Goal: Task Accomplishment & Management: Manage account settings

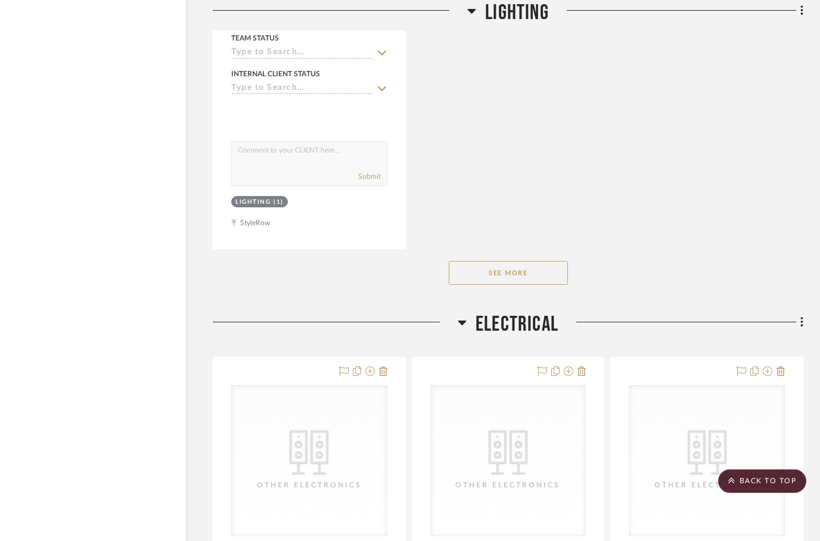
click at [502, 275] on button "See More" at bounding box center [508, 274] width 119 height 24
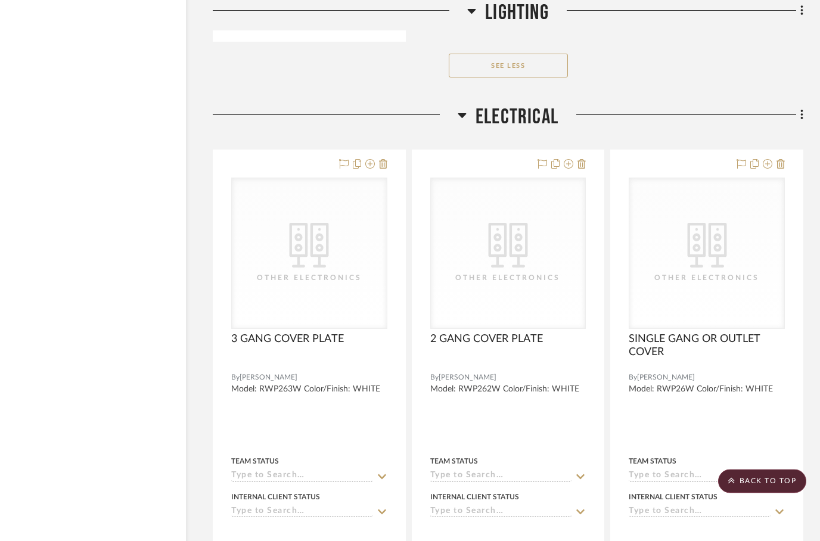
scroll to position [3577, 38]
click at [467, 114] on h3 "Electrical" at bounding box center [508, 117] width 101 height 26
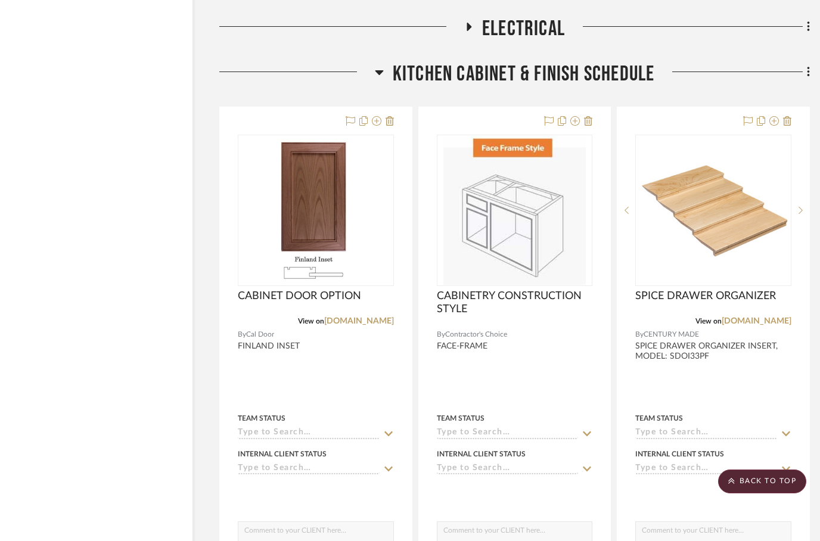
scroll to position [3661, 32]
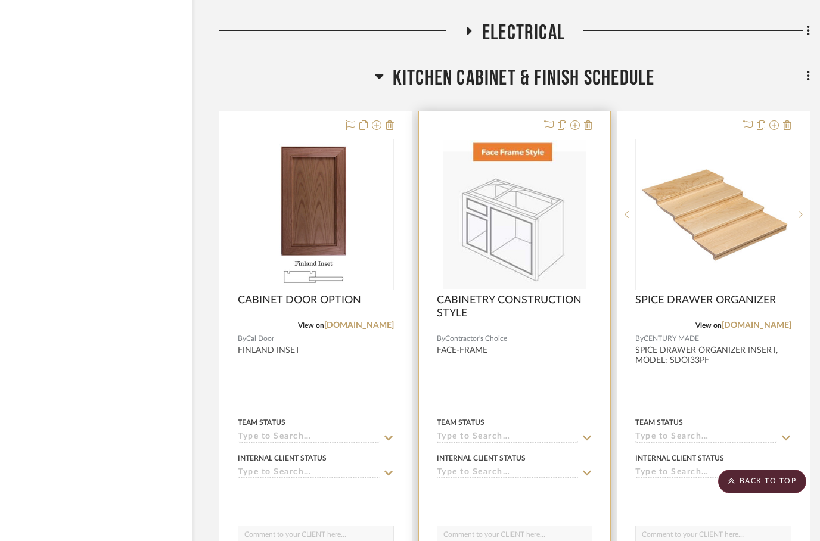
click at [591, 135] on div at bounding box center [515, 371] width 192 height 521
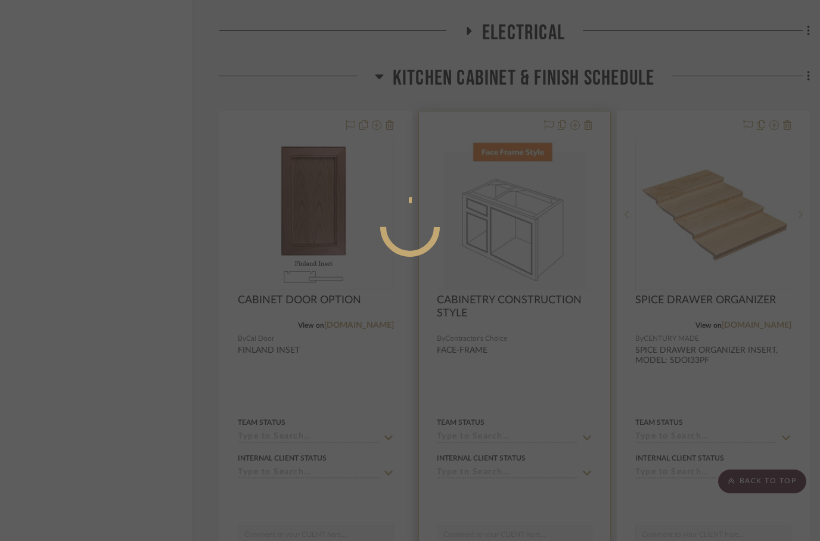
scroll to position [0, 0]
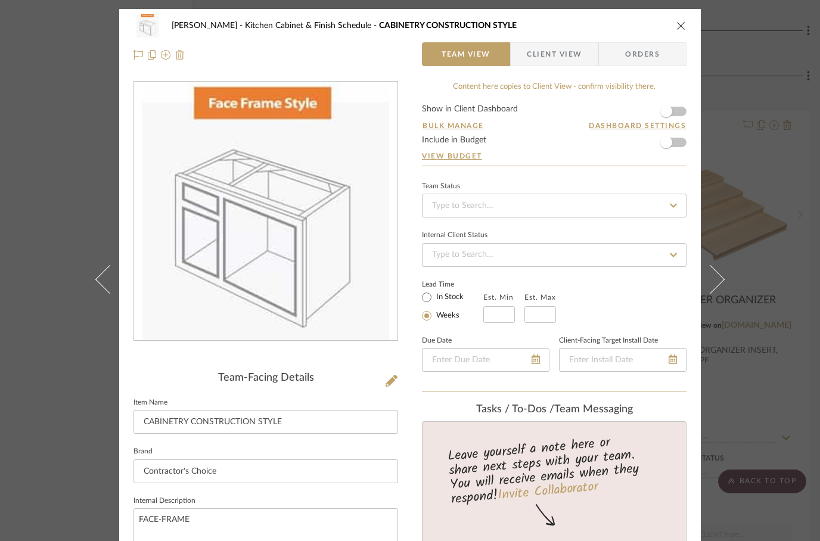
click at [180, 55] on img at bounding box center [180, 55] width 10 height 10
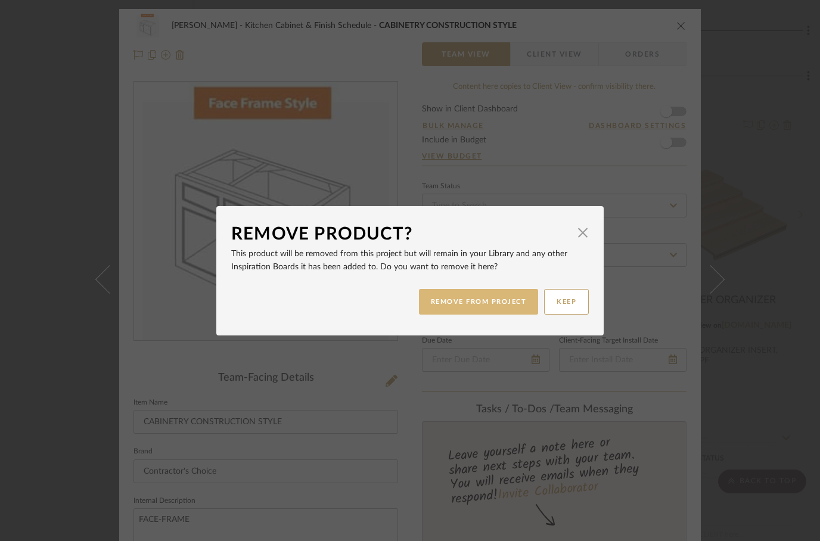
click at [480, 314] on button "REMOVE FROM PROJECT" at bounding box center [479, 302] width 120 height 26
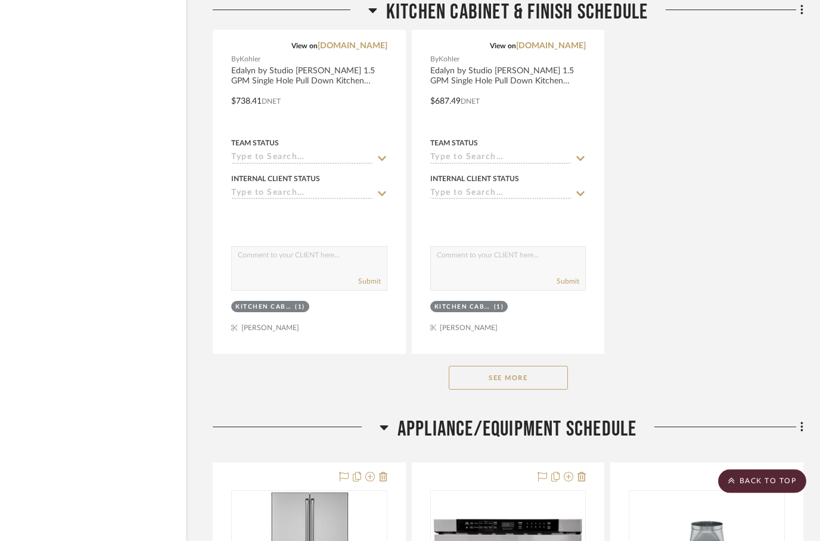
scroll to position [4997, 38]
click at [471, 381] on button "See More" at bounding box center [508, 378] width 119 height 24
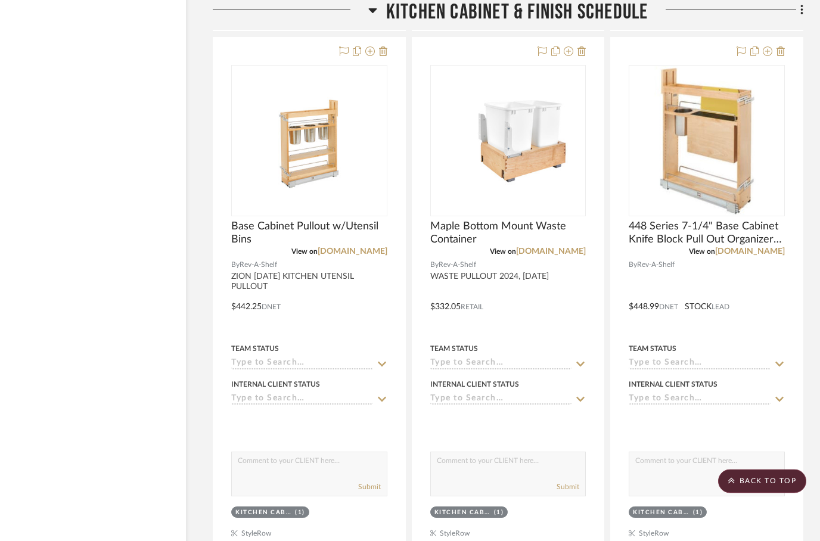
scroll to position [5842, 38]
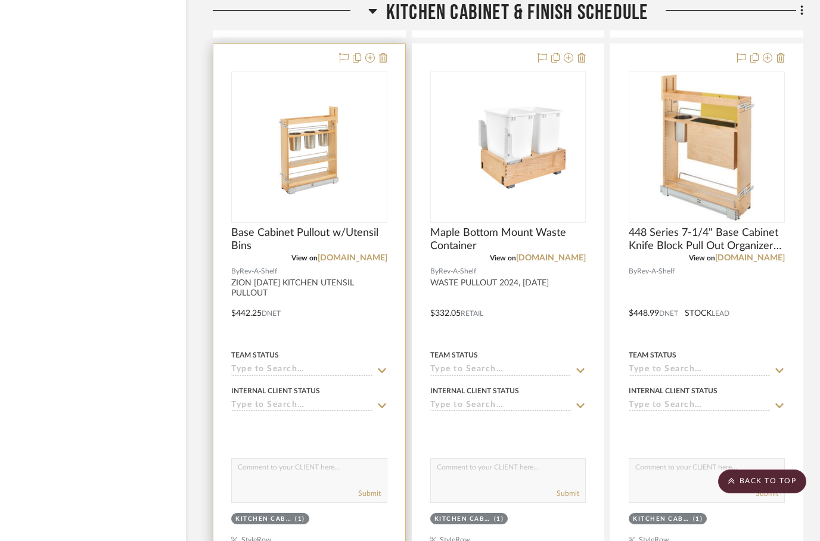
click at [387, 61] on div at bounding box center [309, 304] width 192 height 521
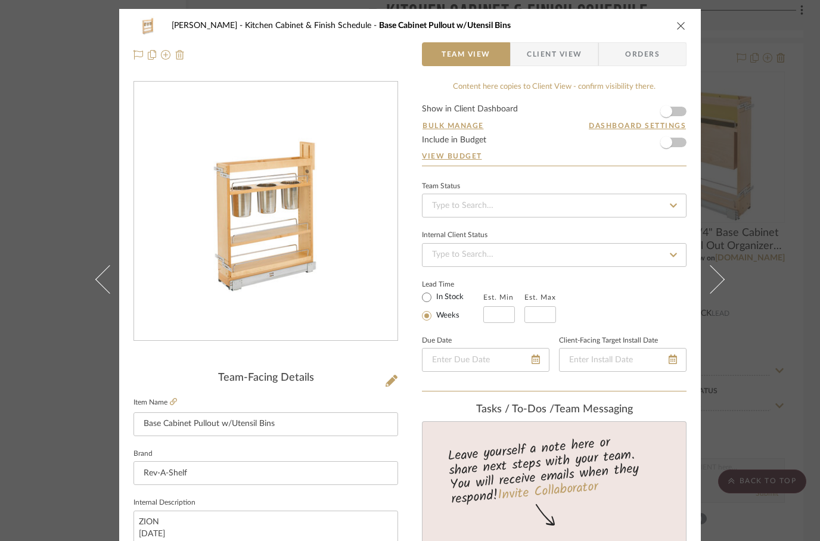
click at [180, 58] on img at bounding box center [180, 55] width 10 height 10
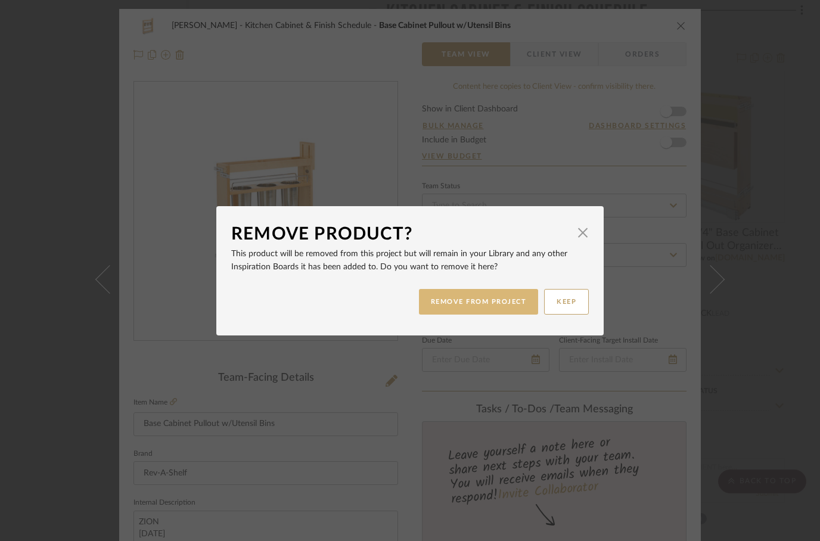
click at [480, 305] on button "REMOVE FROM PROJECT" at bounding box center [479, 302] width 120 height 26
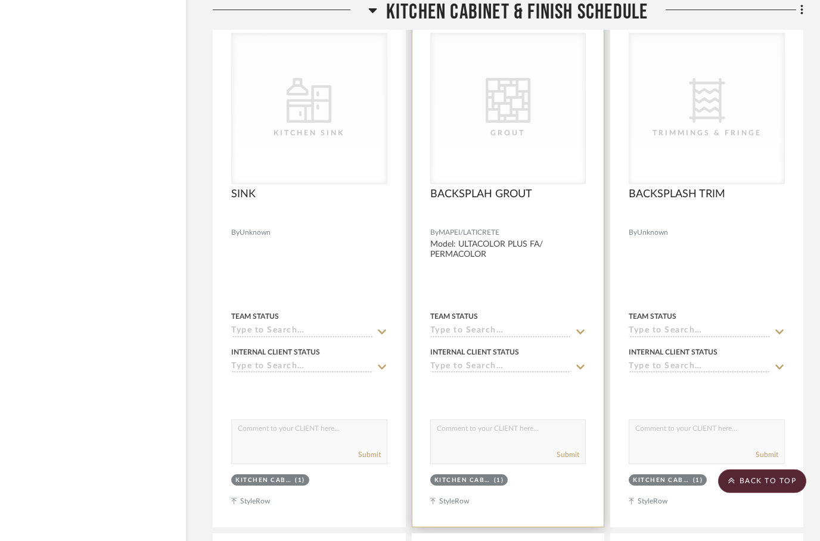
scroll to position [7995, 38]
click at [458, 209] on div "BACKSPLAH GROUT" at bounding box center [508, 201] width 156 height 26
click at [451, 186] on div at bounding box center [508, 265] width 192 height 521
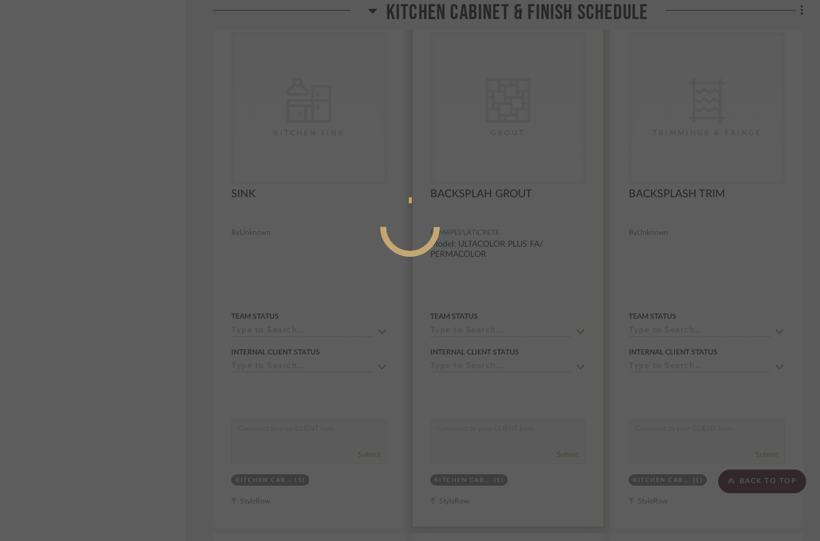
scroll to position [0, 0]
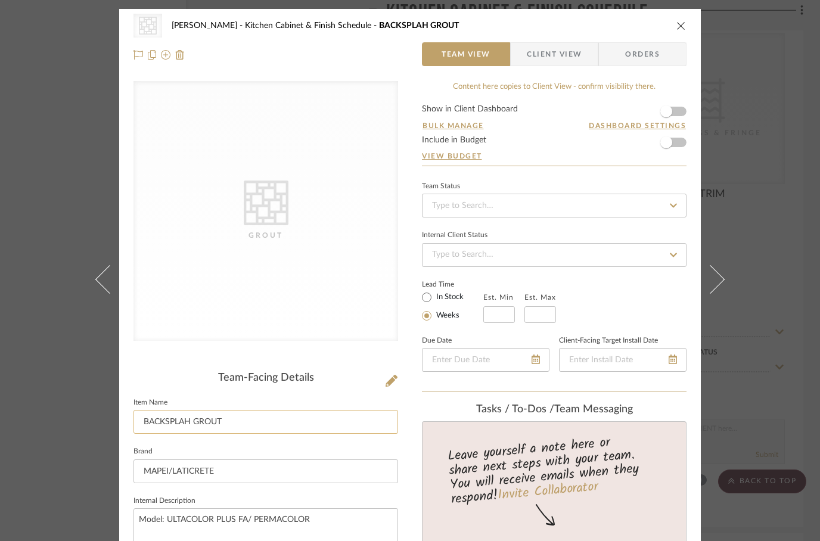
click at [188, 418] on input "BACKSPLAH GROUT" at bounding box center [265, 422] width 265 height 24
type input "BACKSPLASH GROUT"
click at [686, 18] on div "CategoryIconTile Created with Sketch. [PERSON_NAME] Kitchen Cabinet & Finish Sc…" at bounding box center [409, 26] width 553 height 24
click at [677, 29] on icon "close" at bounding box center [681, 26] width 10 height 10
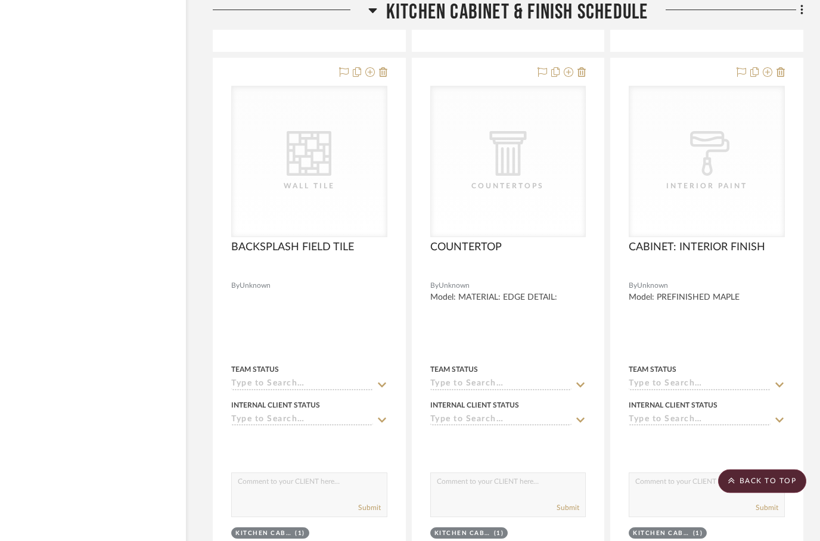
scroll to position [8396, 38]
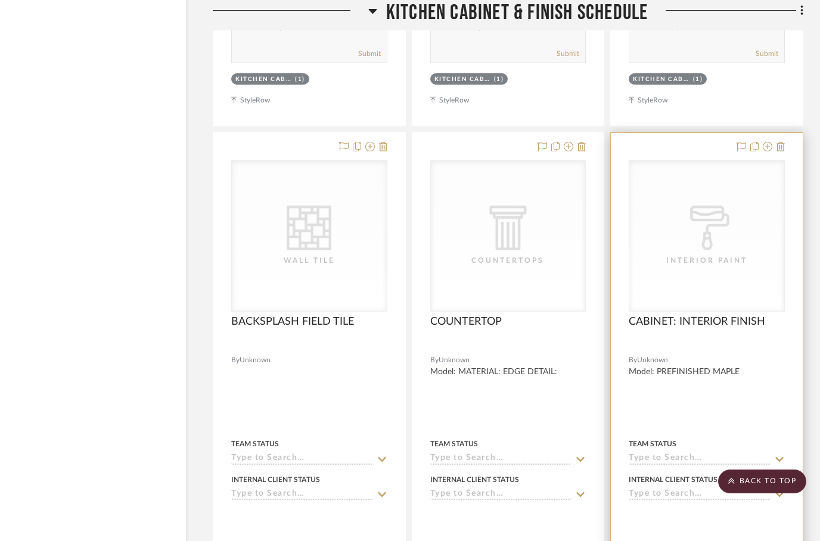
click at [787, 155] on div at bounding box center [707, 393] width 192 height 521
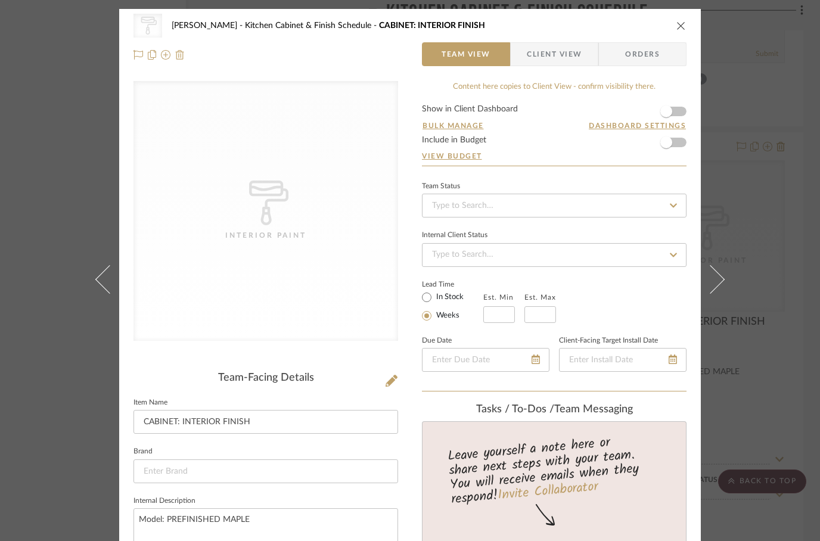
click at [178, 53] on img at bounding box center [180, 55] width 10 height 10
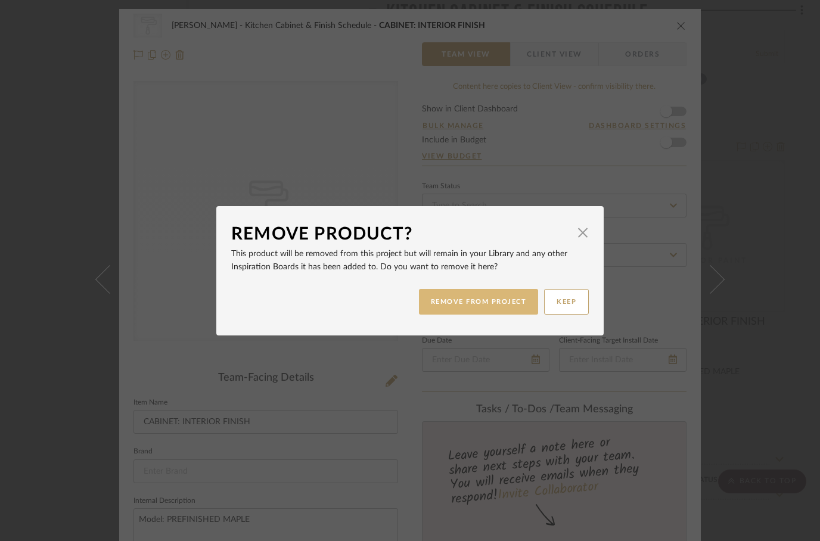
click at [462, 307] on button "REMOVE FROM PROJECT" at bounding box center [479, 302] width 120 height 26
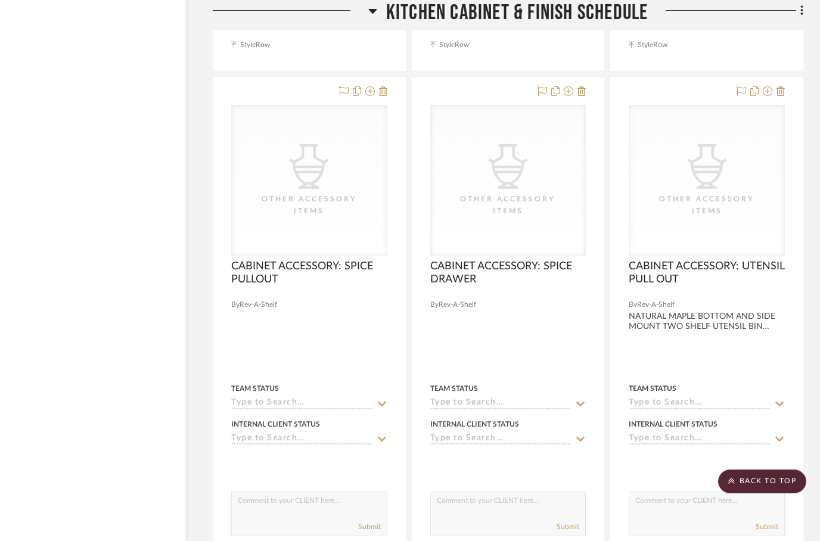
scroll to position [9508, 38]
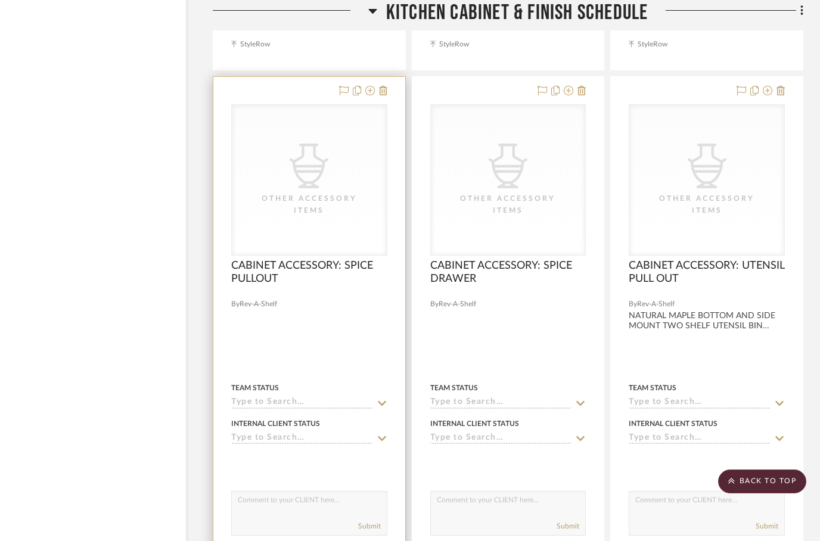
click at [390, 97] on div at bounding box center [309, 337] width 192 height 521
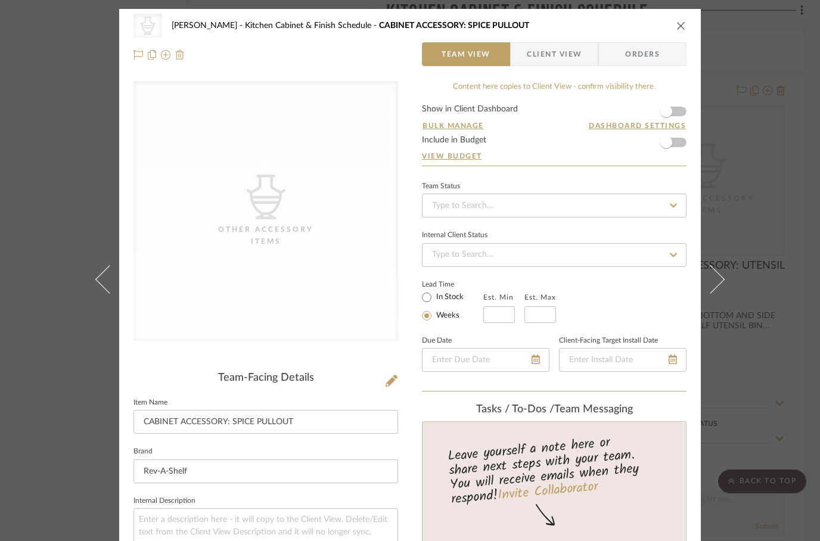
click at [182, 58] on img at bounding box center [180, 55] width 10 height 10
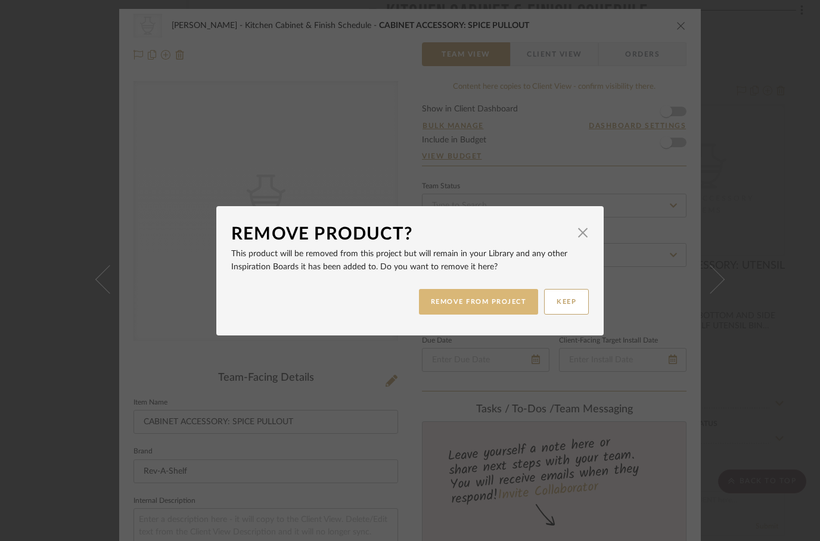
click at [466, 309] on button "REMOVE FROM PROJECT" at bounding box center [479, 302] width 120 height 26
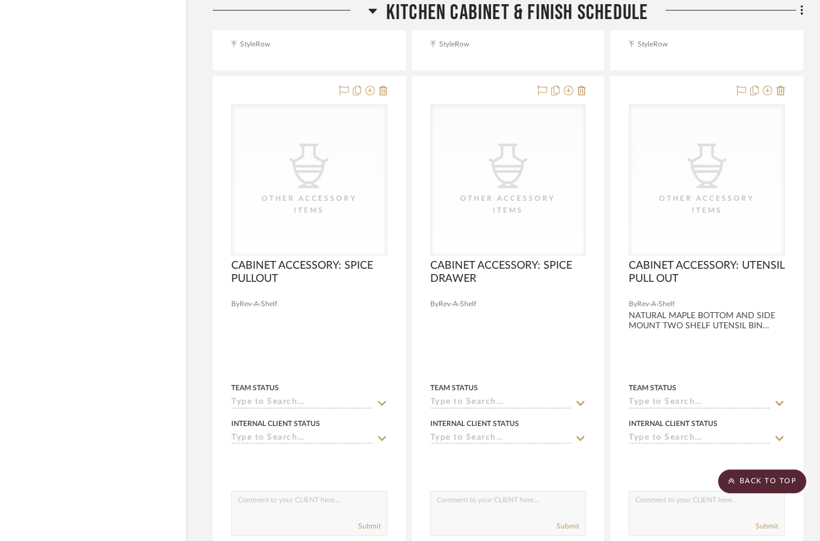
scroll to position [9509, 38]
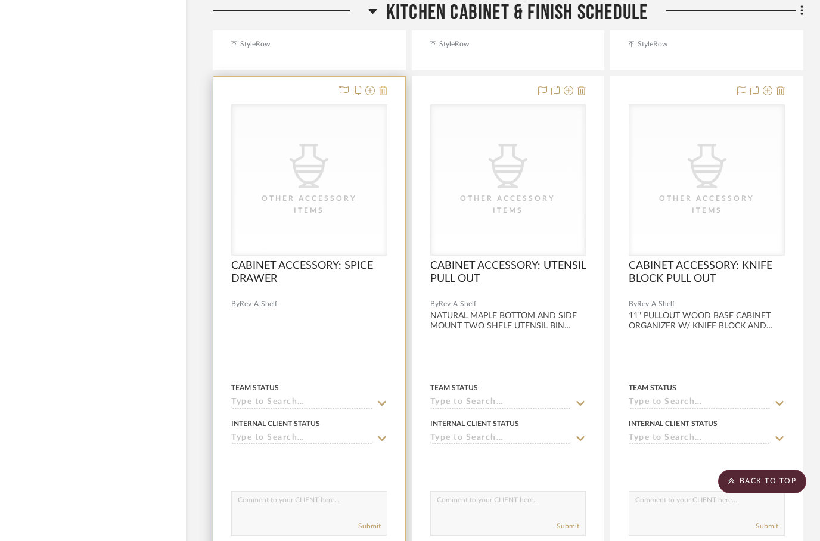
click at [381, 96] on fa-icon at bounding box center [383, 91] width 8 height 10
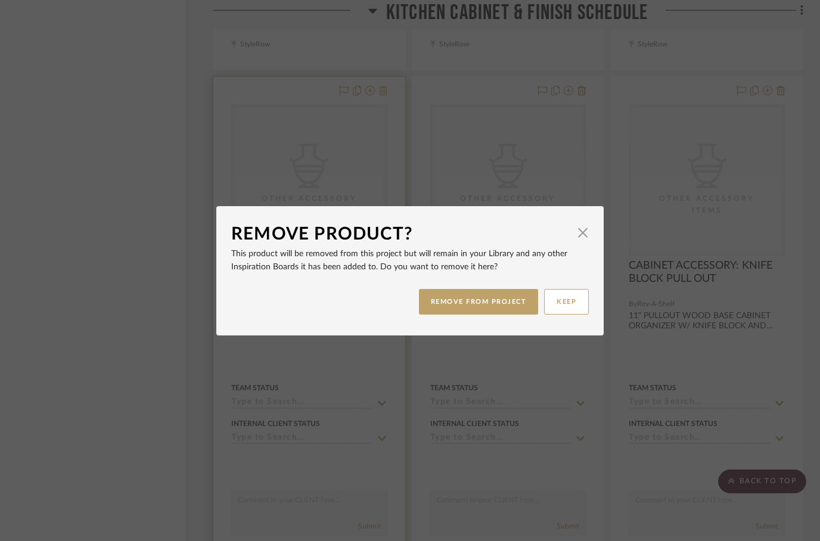
scroll to position [0, 0]
click at [454, 301] on button "REMOVE FROM PROJECT" at bounding box center [479, 302] width 120 height 26
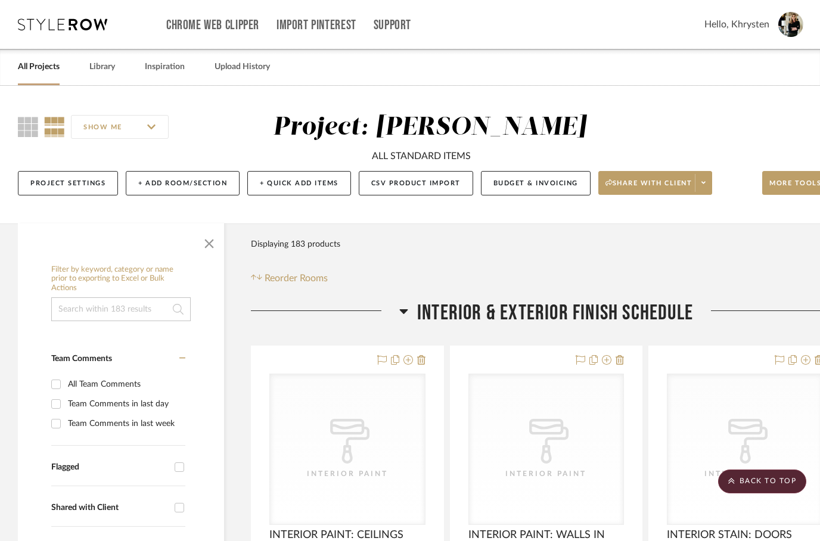
scroll to position [9509, 38]
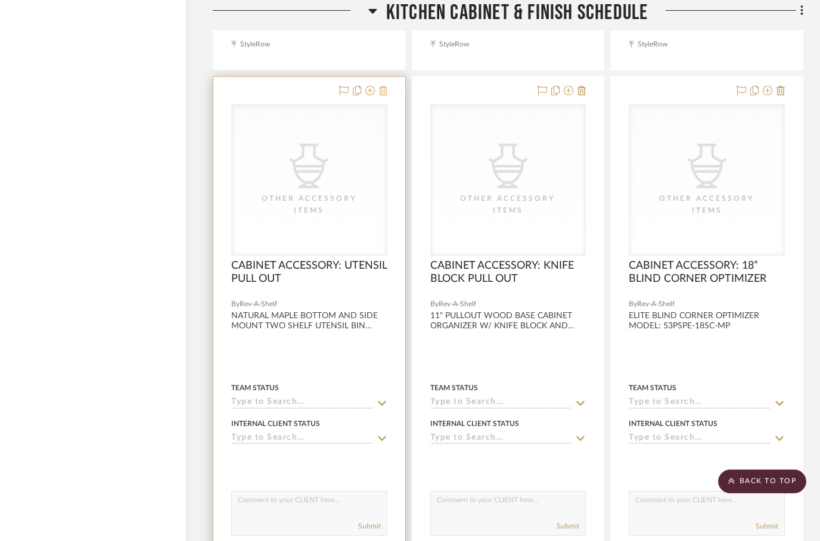
click at [382, 92] on icon at bounding box center [383, 91] width 8 height 10
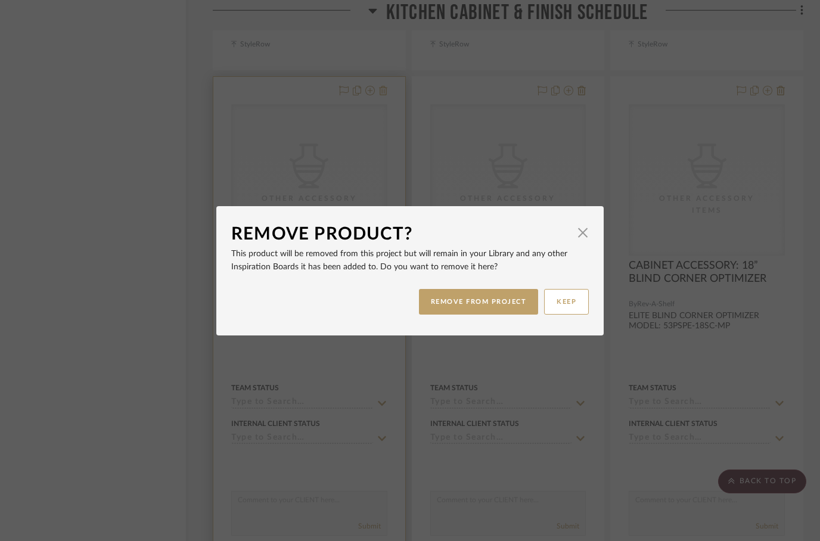
scroll to position [0, 0]
click at [451, 297] on button "REMOVE FROM PROJECT" at bounding box center [479, 302] width 120 height 26
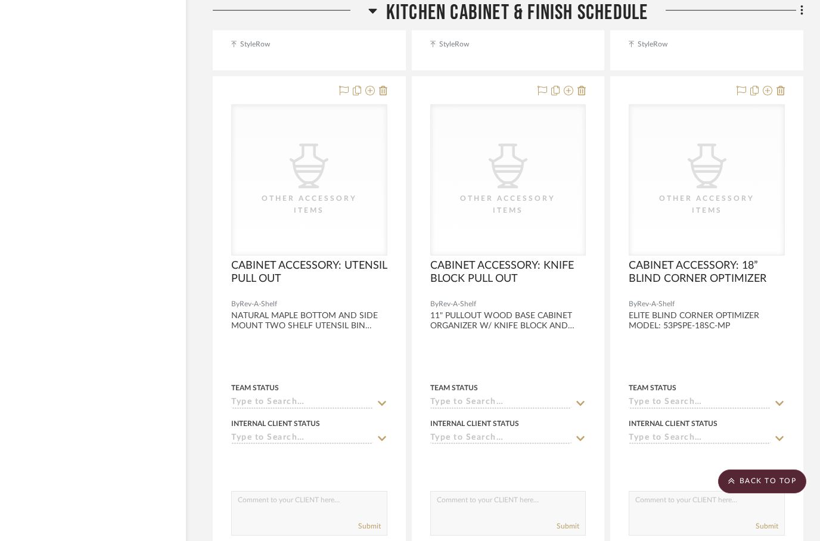
scroll to position [9509, 38]
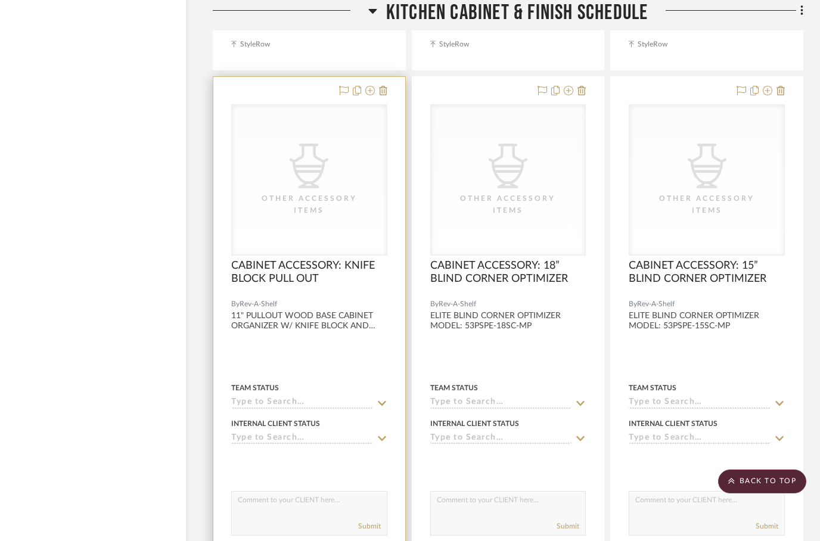
click at [393, 89] on div at bounding box center [309, 337] width 192 height 521
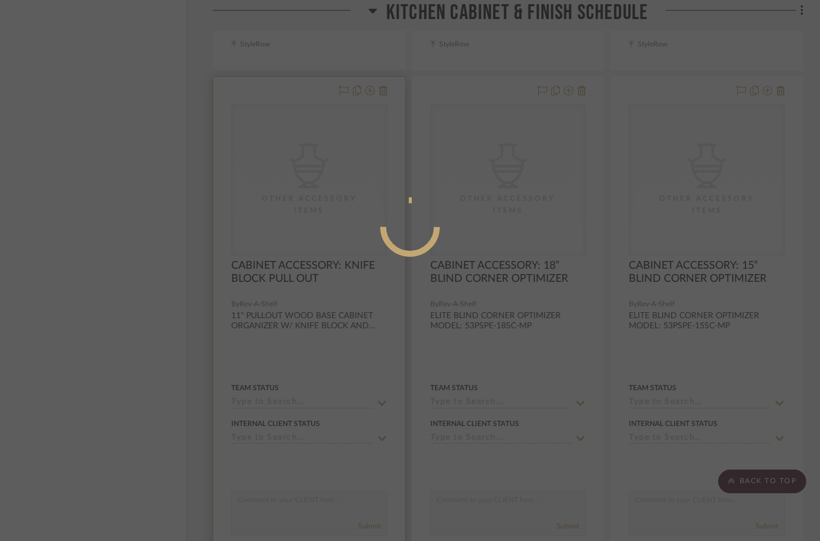
scroll to position [0, 0]
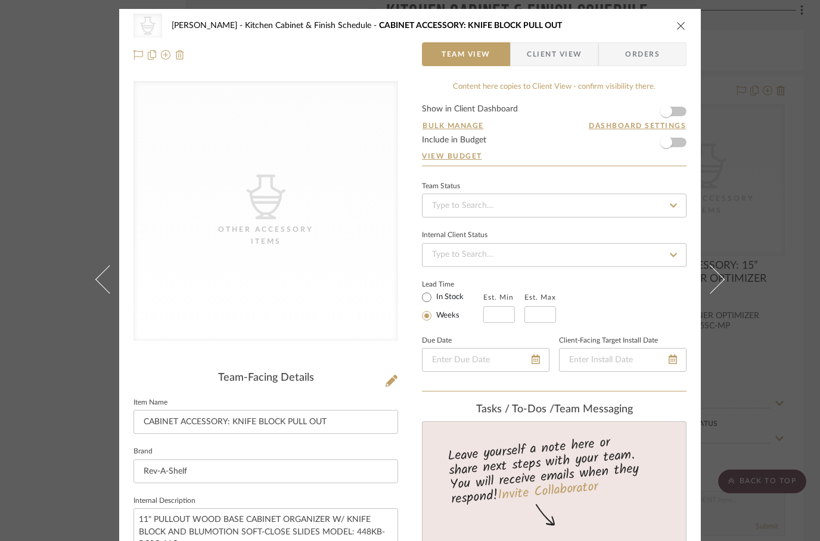
click at [184, 55] on img at bounding box center [180, 55] width 10 height 10
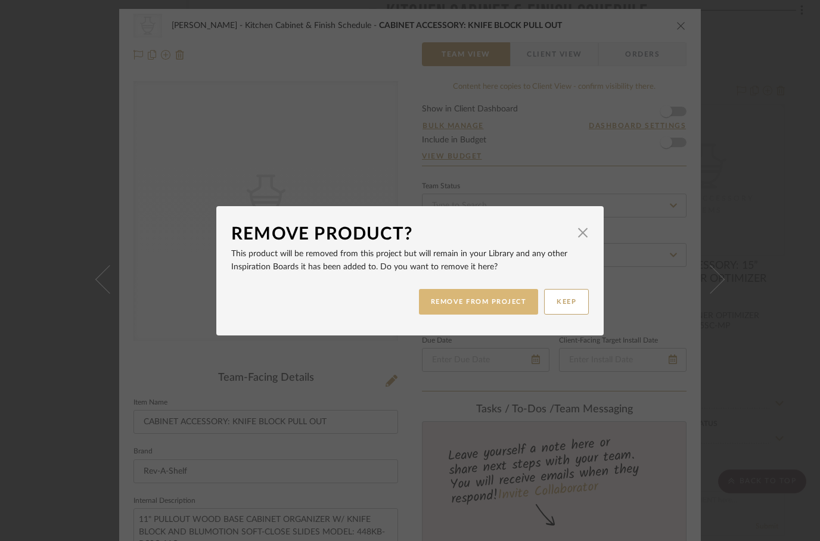
click at [443, 305] on button "REMOVE FROM PROJECT" at bounding box center [479, 302] width 120 height 26
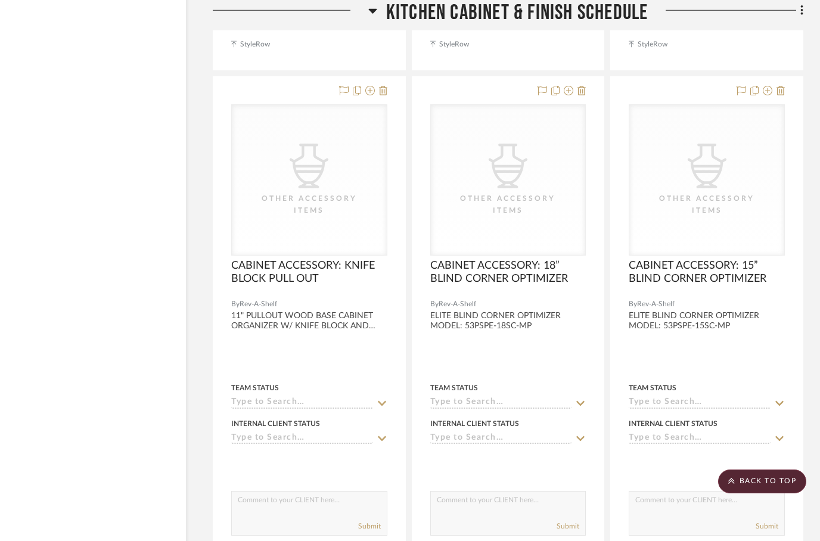
scroll to position [9509, 38]
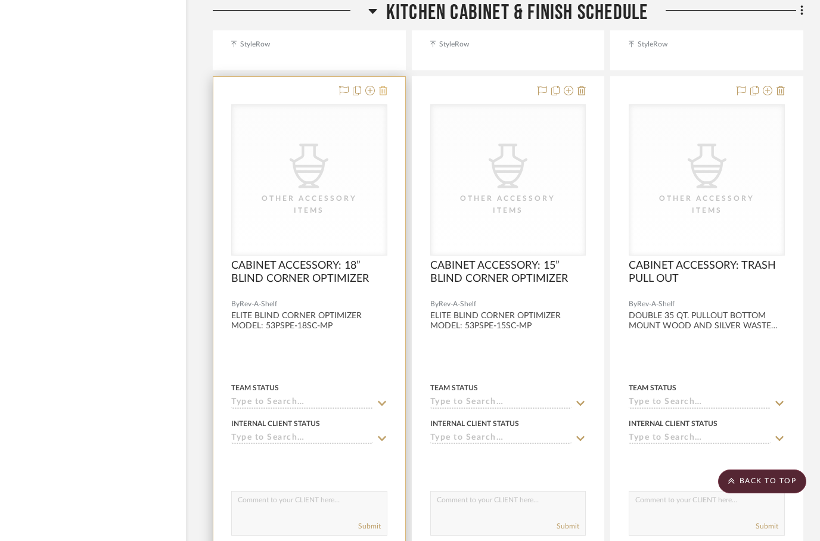
click at [384, 89] on icon at bounding box center [383, 91] width 8 height 10
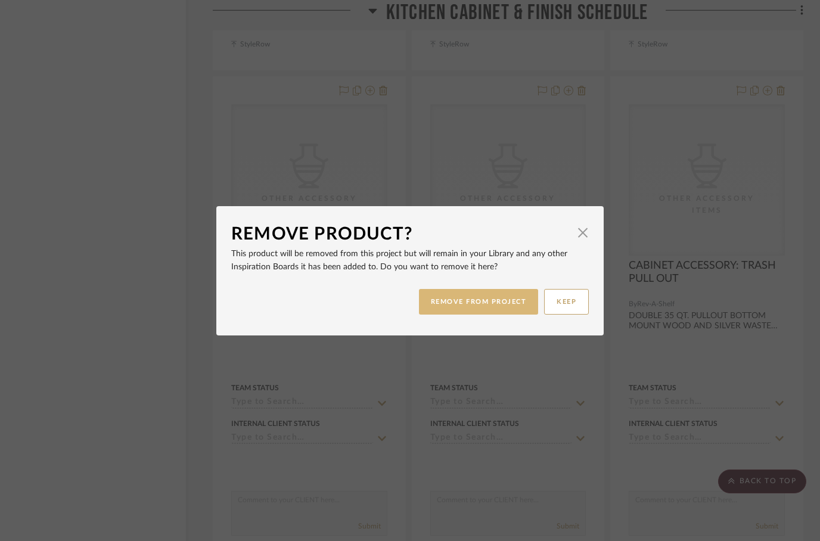
click at [449, 305] on button "REMOVE FROM PROJECT" at bounding box center [479, 302] width 120 height 26
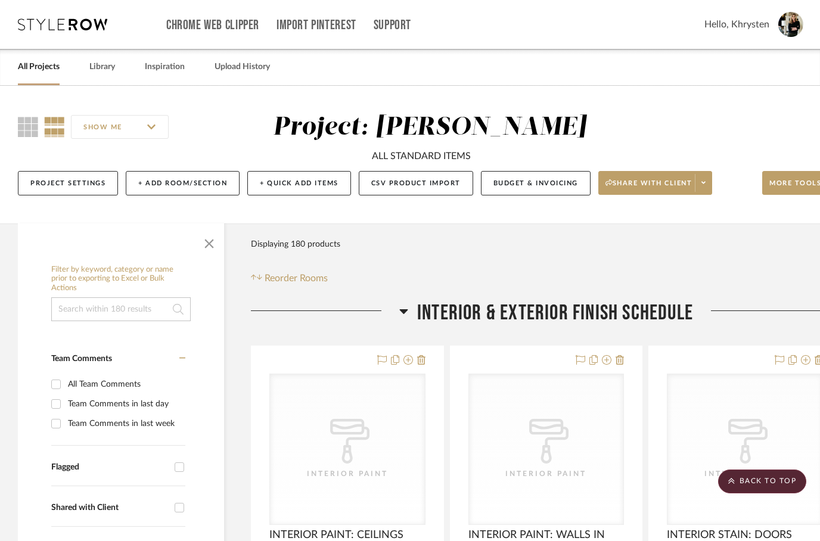
scroll to position [9509, 38]
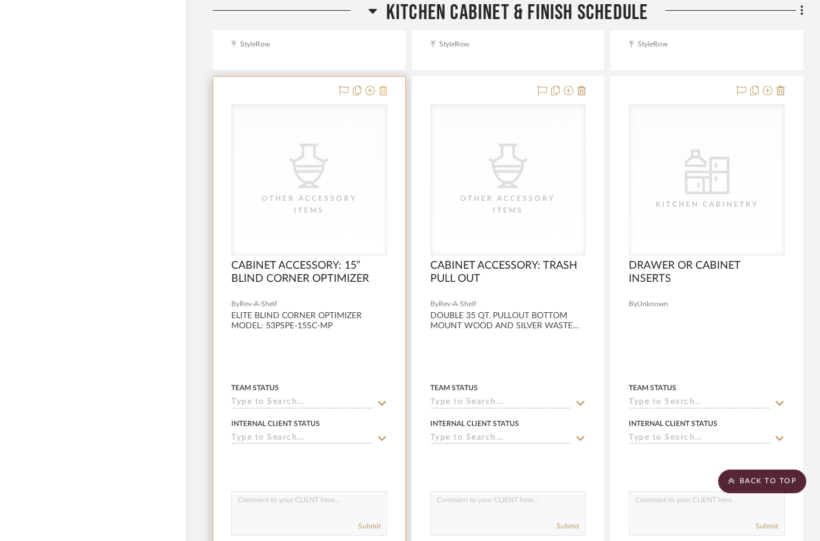
click at [385, 88] on icon at bounding box center [383, 91] width 8 height 10
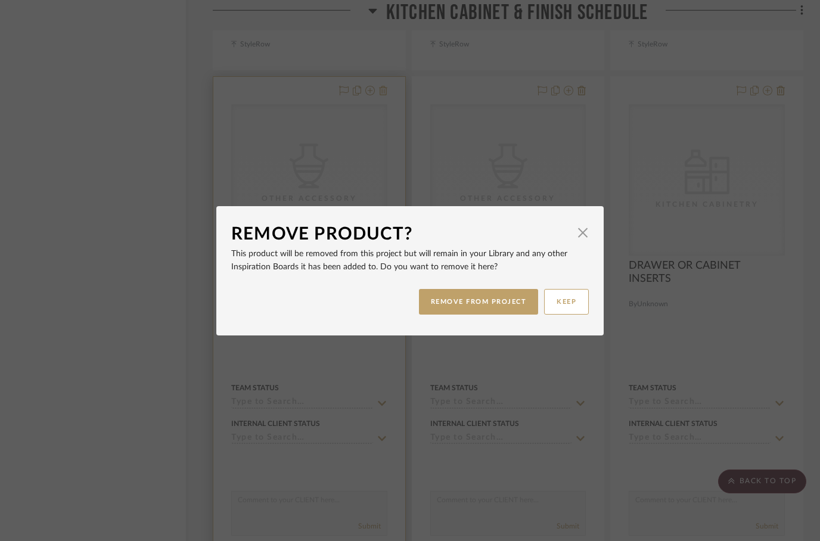
scroll to position [0, 0]
click at [449, 301] on button "REMOVE FROM PROJECT" at bounding box center [479, 302] width 120 height 26
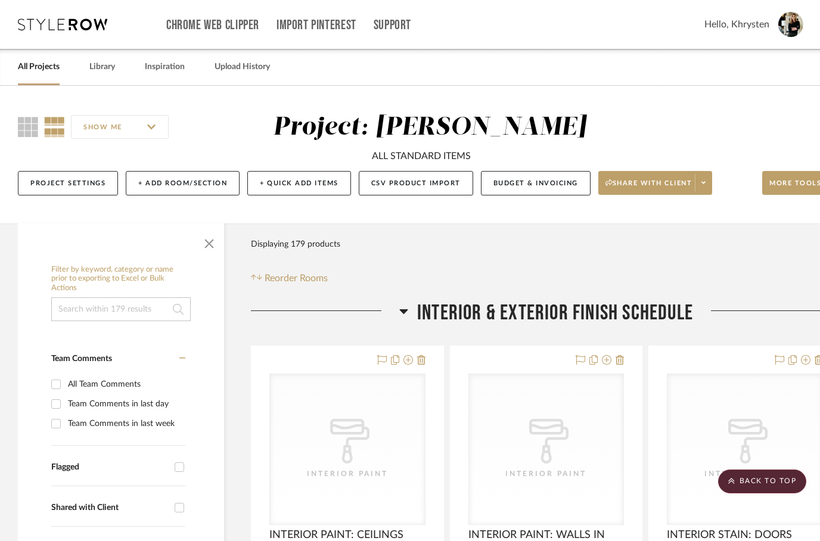
scroll to position [9509, 38]
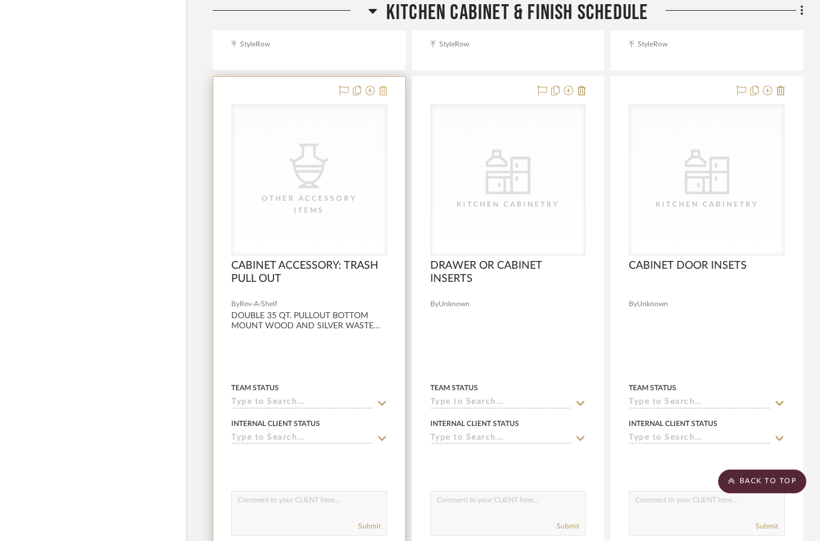
click at [382, 91] on icon at bounding box center [383, 91] width 8 height 10
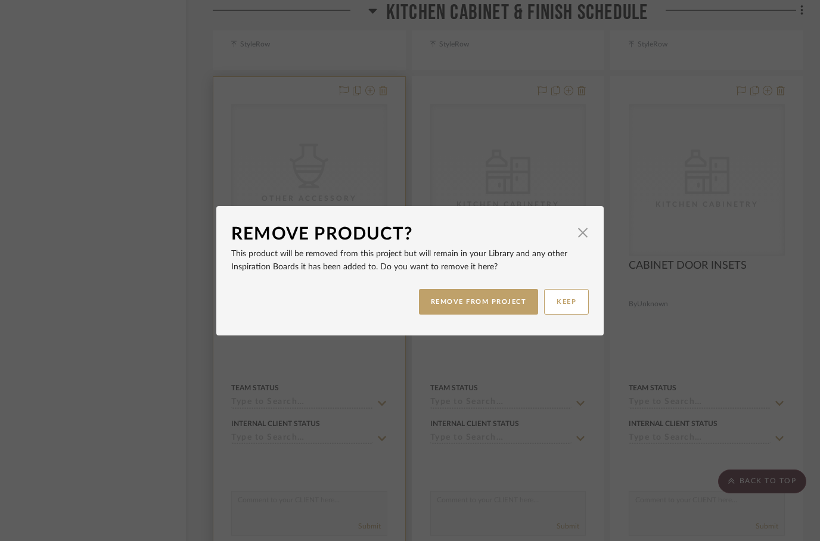
scroll to position [0, 0]
click at [449, 296] on button "REMOVE FROM PROJECT" at bounding box center [479, 302] width 120 height 26
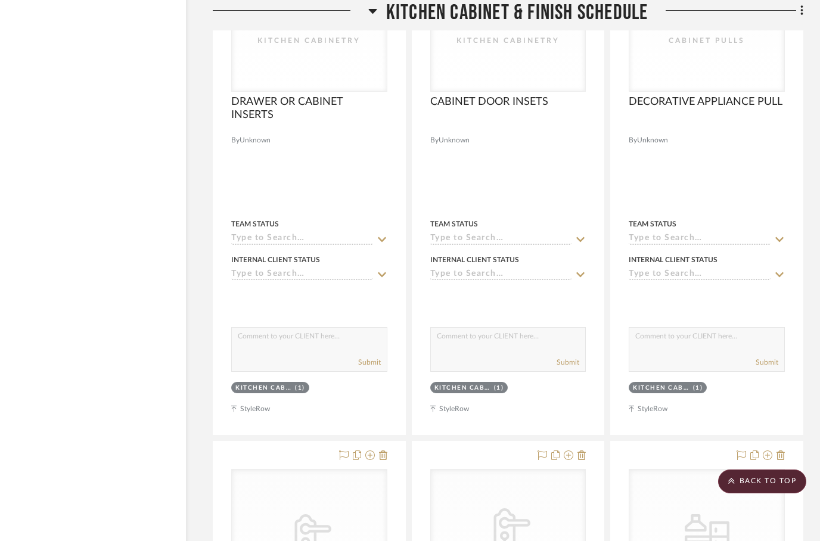
scroll to position [9557, 38]
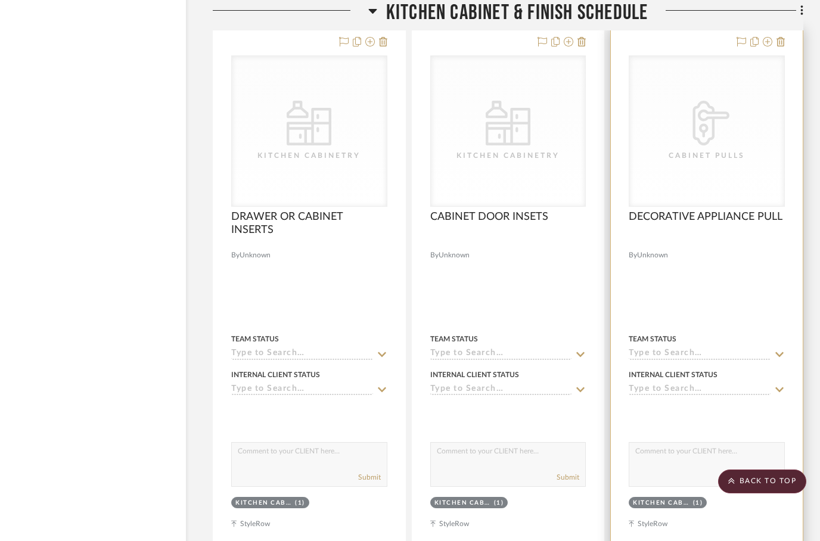
click at [788, 41] on div at bounding box center [707, 288] width 192 height 521
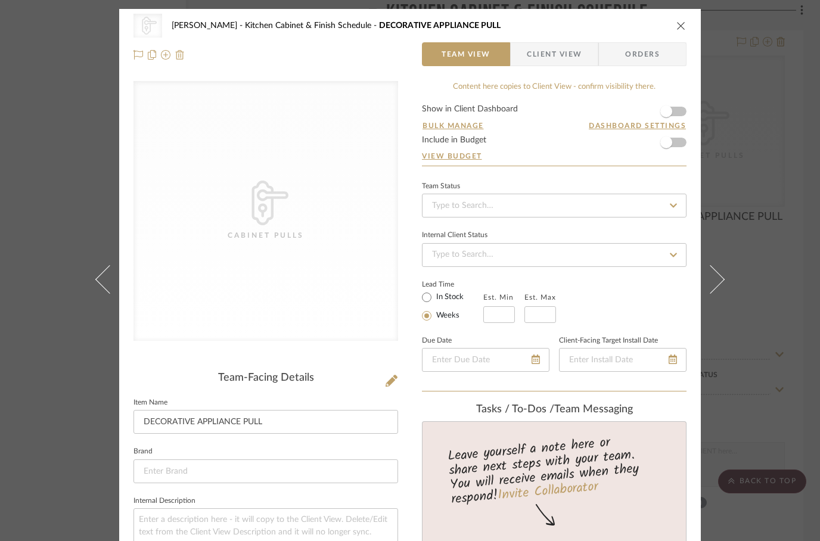
click at [184, 57] on img at bounding box center [180, 55] width 10 height 10
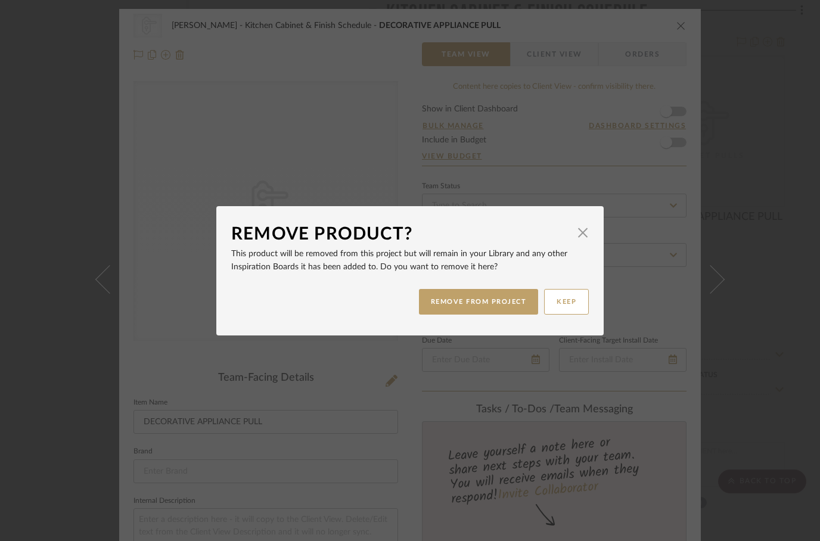
click at [179, 57] on div "Remove Product? × This product will be removed from this project but will remai…" at bounding box center [410, 270] width 820 height 541
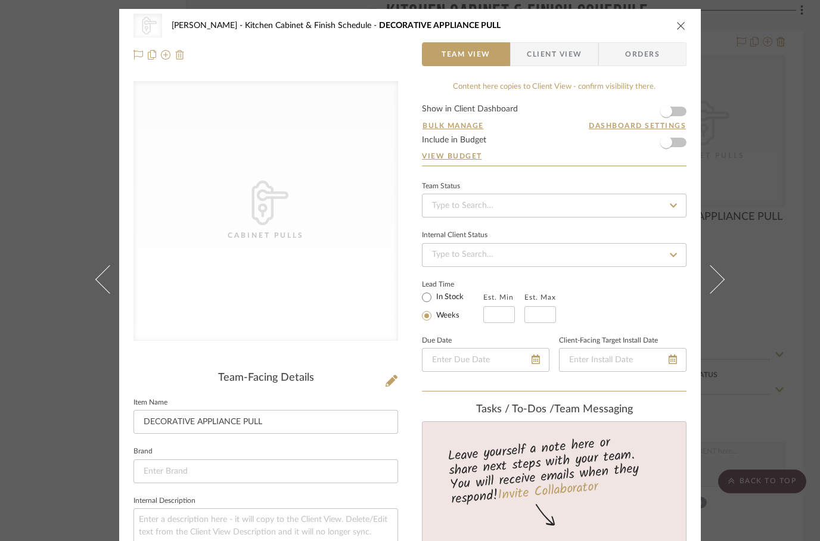
click at [178, 58] on img at bounding box center [180, 55] width 10 height 10
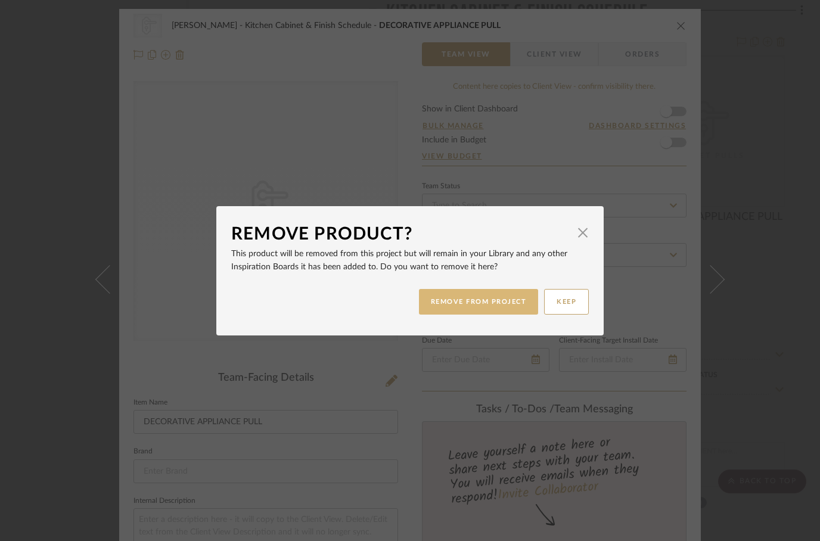
click at [478, 307] on button "REMOVE FROM PROJECT" at bounding box center [479, 302] width 120 height 26
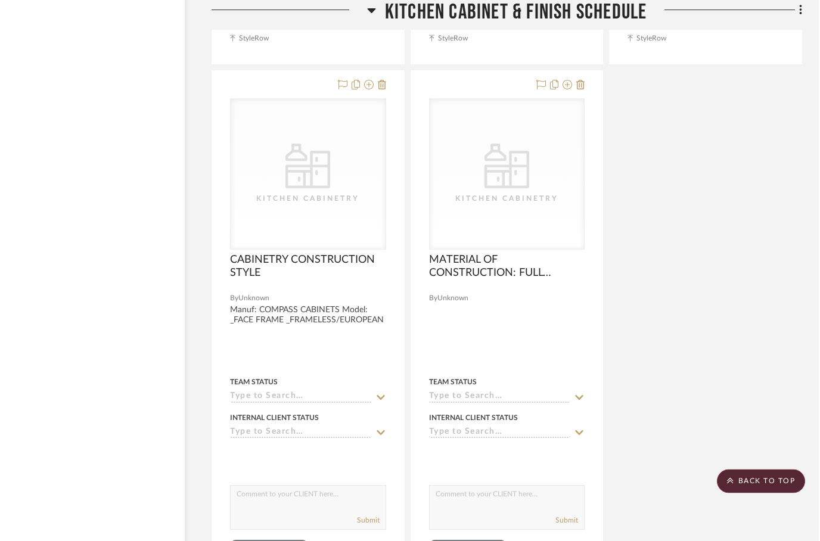
scroll to position [10547, 38]
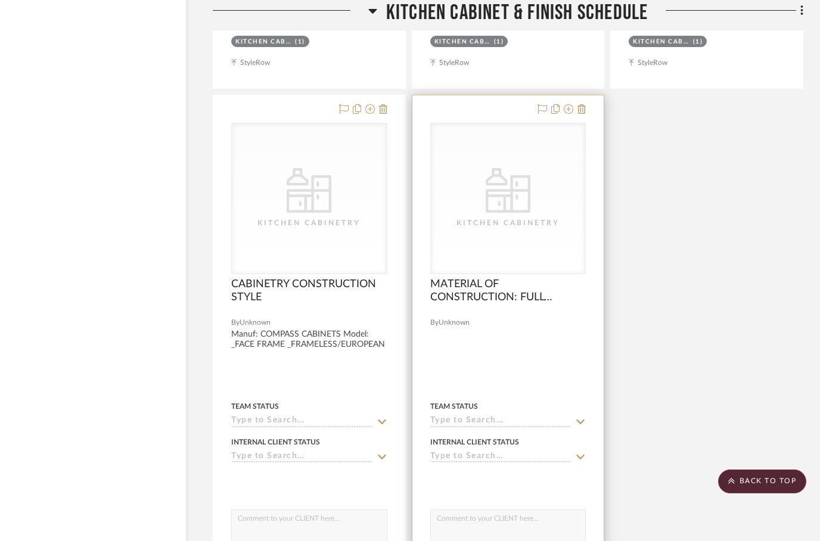
click at [523, 377] on div at bounding box center [508, 355] width 192 height 521
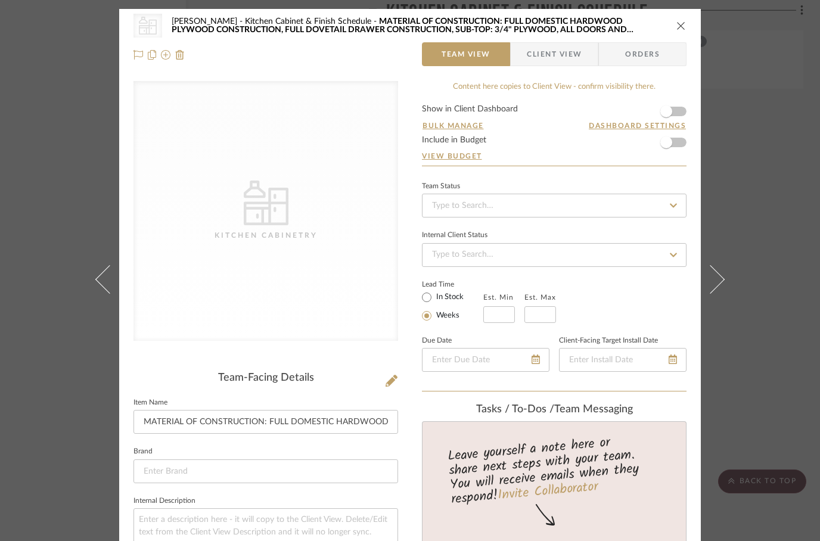
click at [679, 29] on icon "close" at bounding box center [681, 26] width 10 height 10
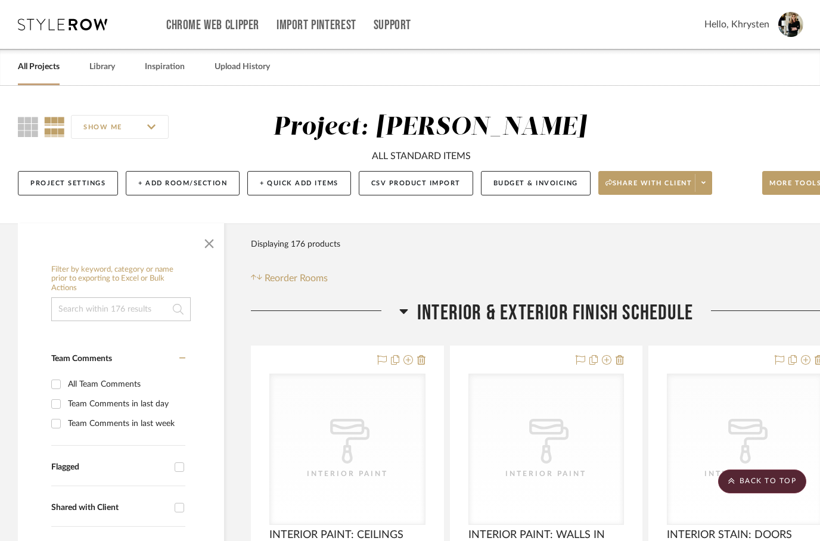
scroll to position [10547, 38]
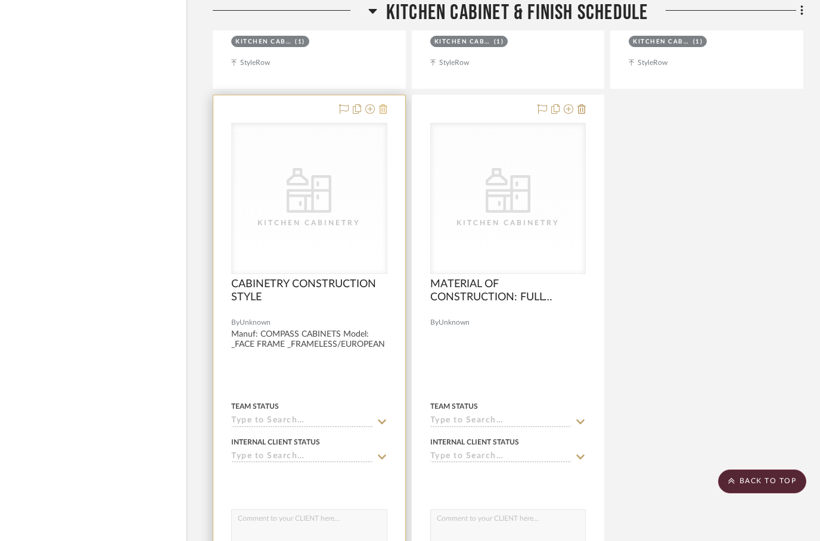
click at [386, 114] on icon at bounding box center [383, 109] width 8 height 10
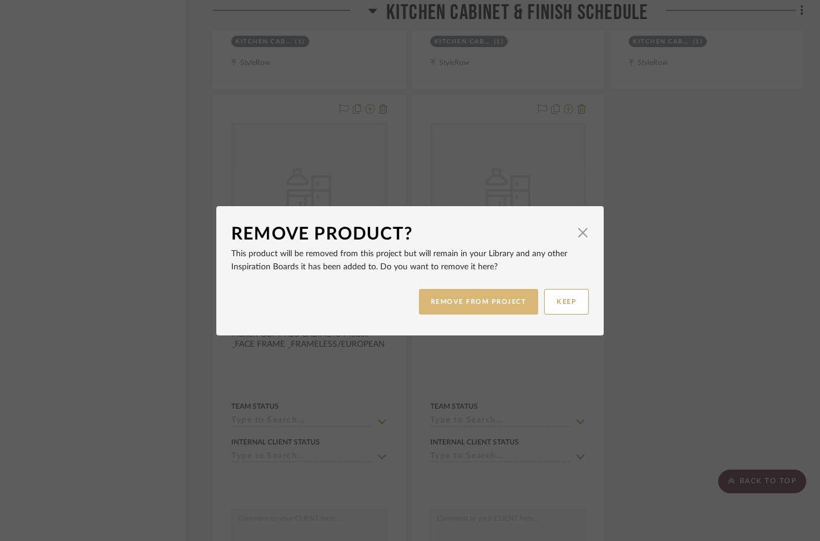
click at [433, 304] on button "REMOVE FROM PROJECT" at bounding box center [479, 302] width 120 height 26
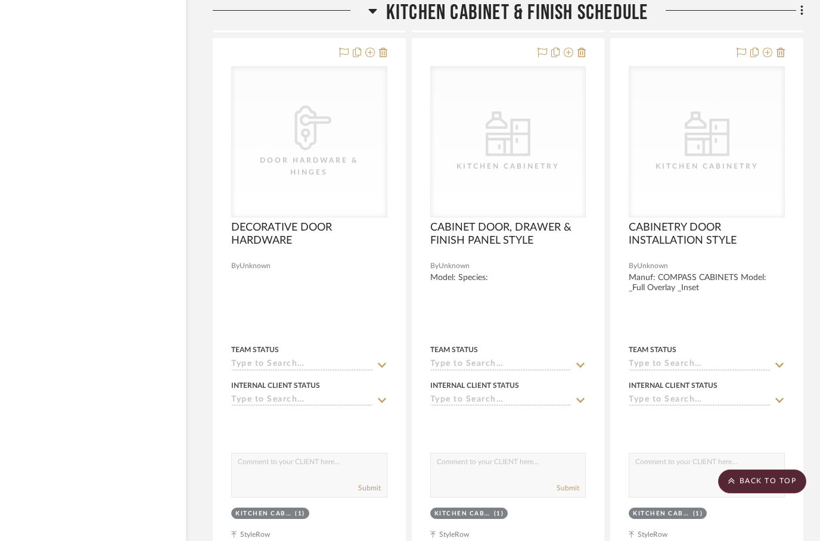
scroll to position [10073, 38]
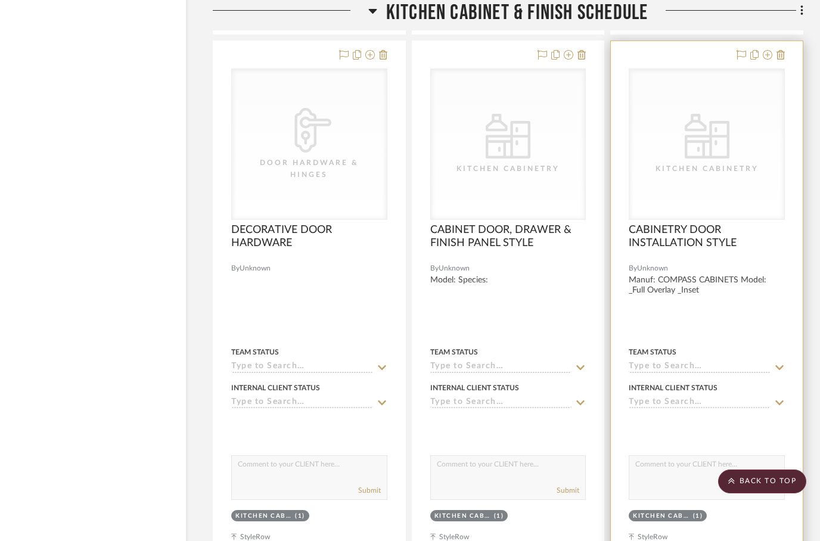
click at [788, 57] on div at bounding box center [707, 301] width 192 height 521
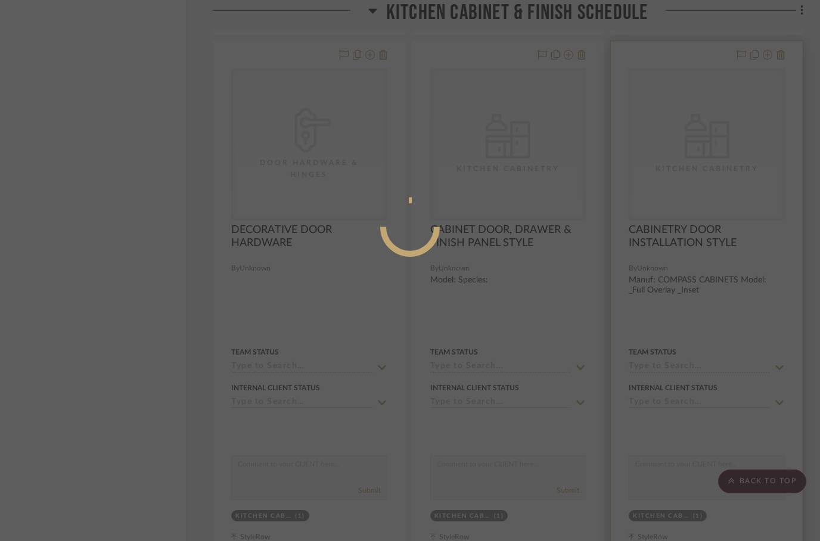
scroll to position [0, 0]
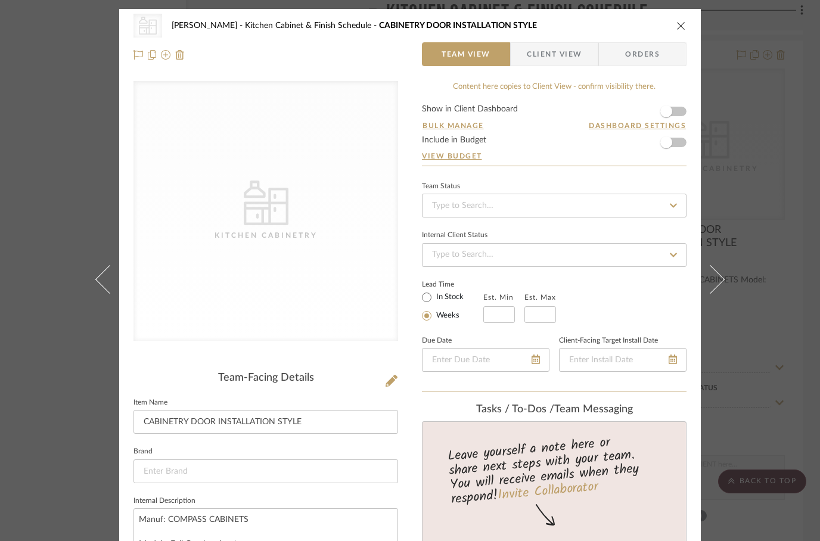
click at [682, 29] on icon "close" at bounding box center [681, 26] width 10 height 10
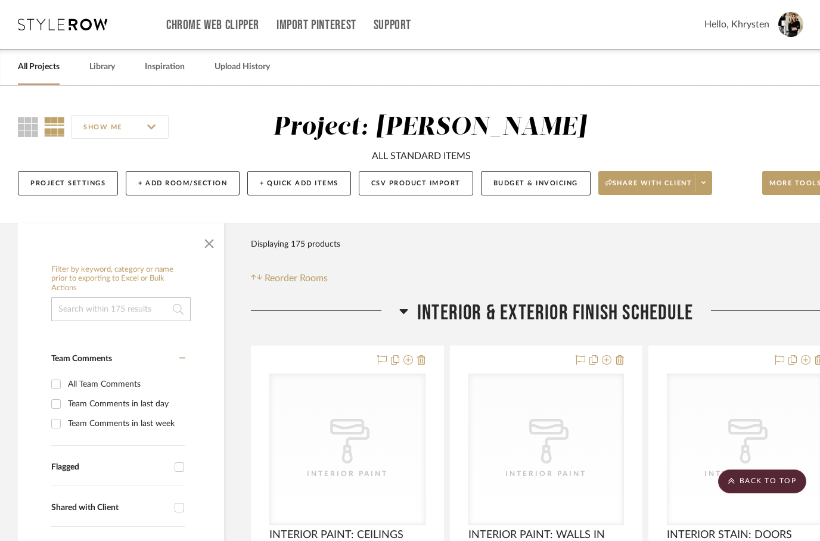
scroll to position [10073, 38]
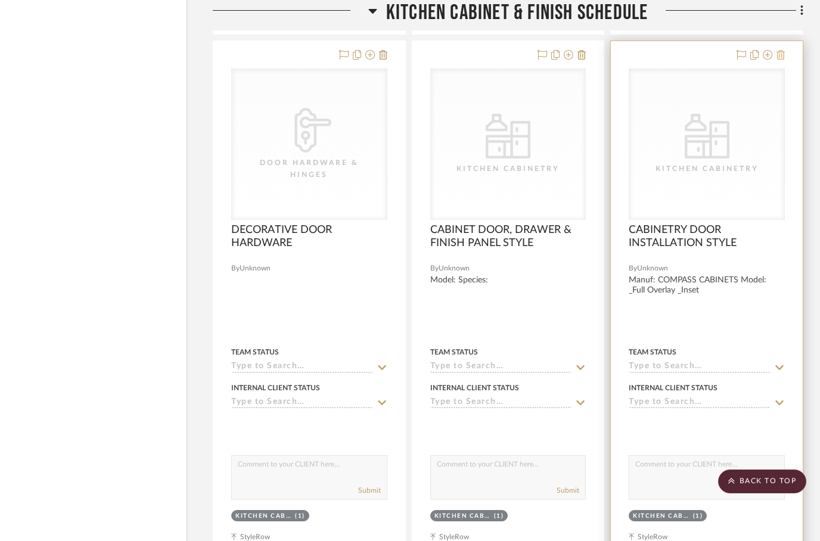
click at [781, 55] on icon at bounding box center [780, 55] width 8 height 10
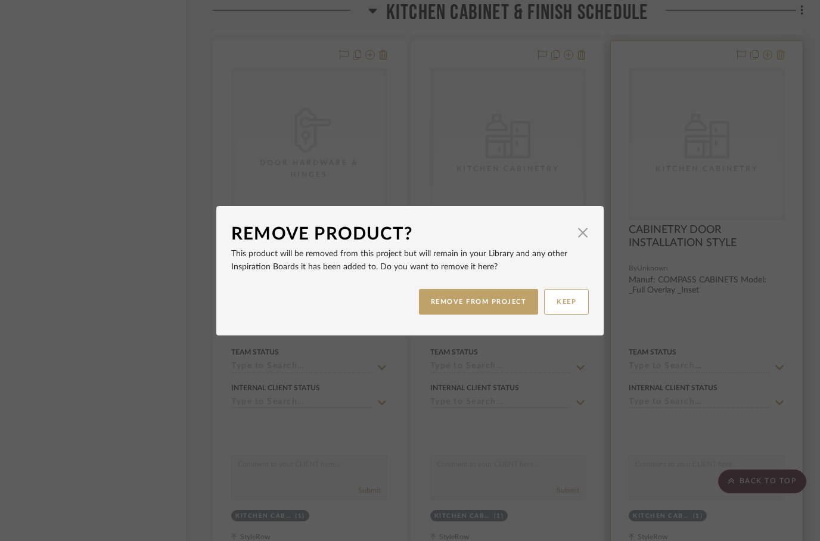
scroll to position [0, 0]
click at [462, 300] on button "REMOVE FROM PROJECT" at bounding box center [479, 302] width 120 height 26
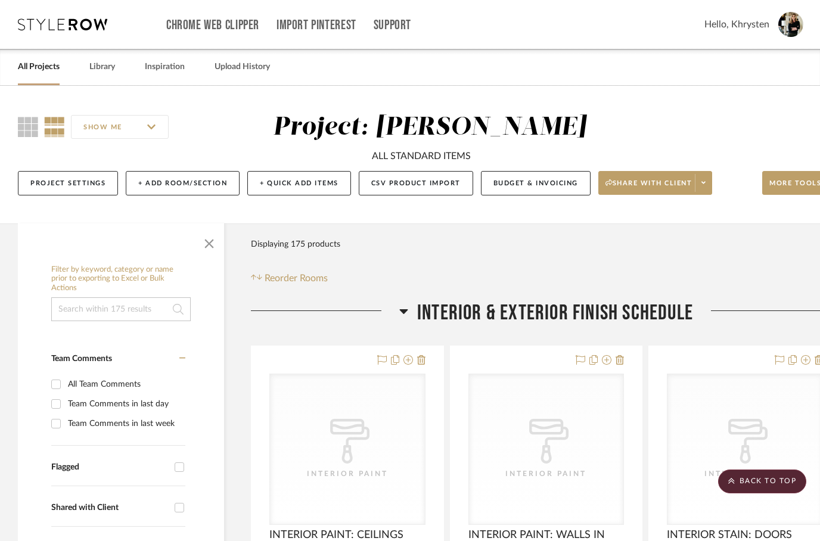
scroll to position [10073, 38]
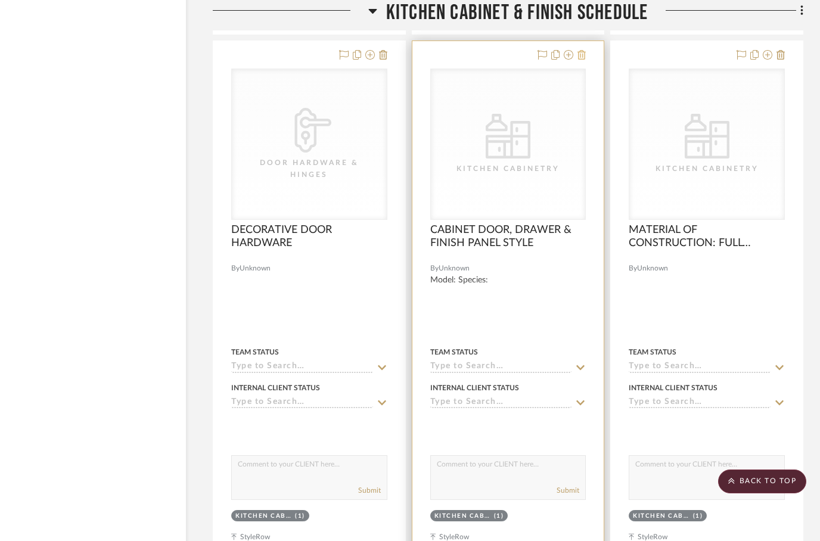
click at [583, 58] on icon at bounding box center [581, 55] width 8 height 10
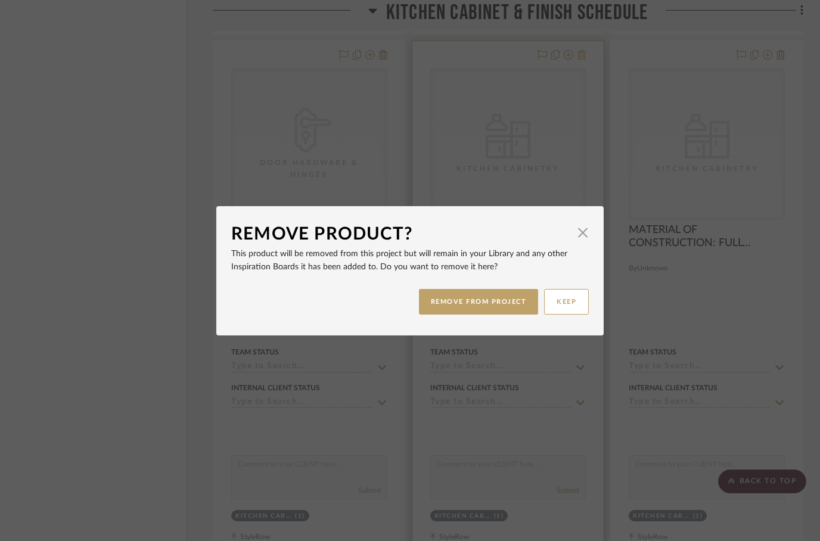
scroll to position [0, 0]
click at [451, 306] on button "REMOVE FROM PROJECT" at bounding box center [479, 302] width 120 height 26
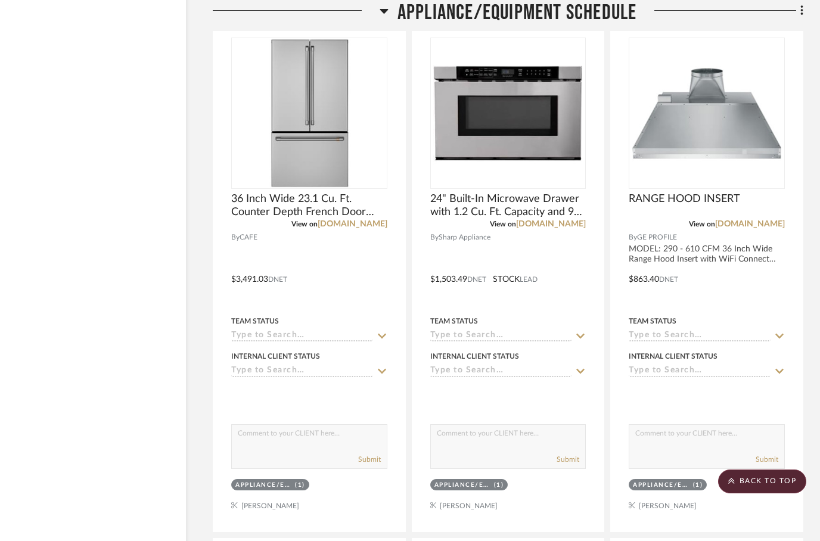
scroll to position [10735, 38]
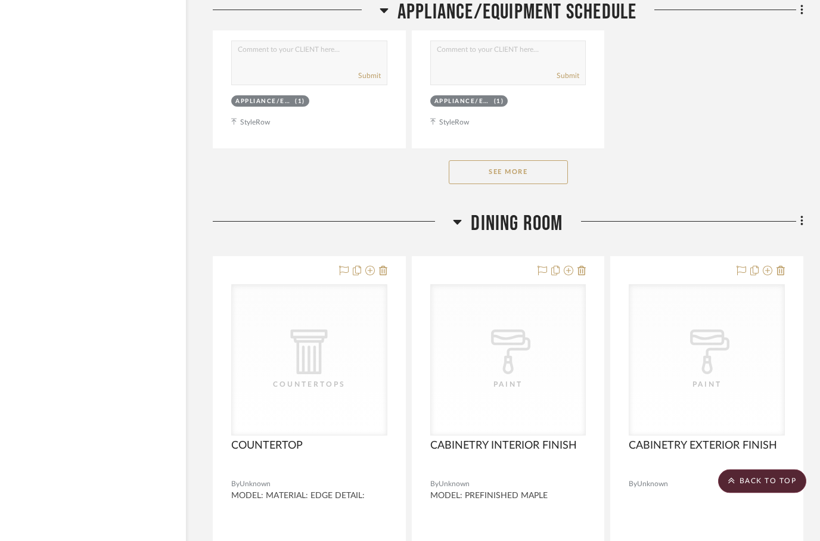
click at [521, 167] on button "See More" at bounding box center [508, 173] width 119 height 24
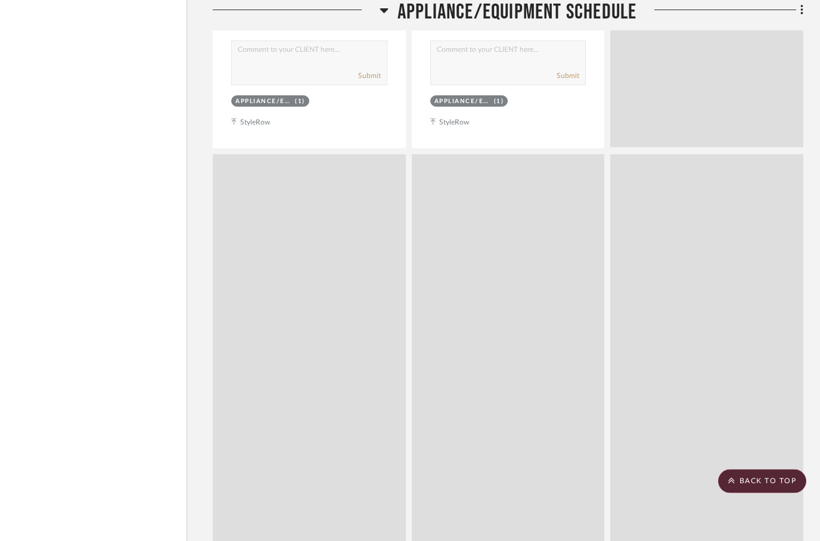
scroll to position [12175, 38]
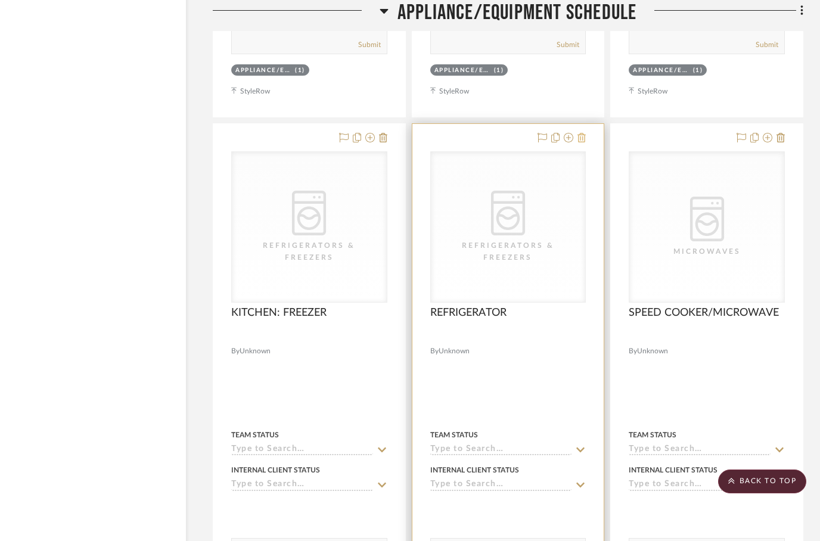
click at [585, 139] on icon at bounding box center [581, 138] width 8 height 10
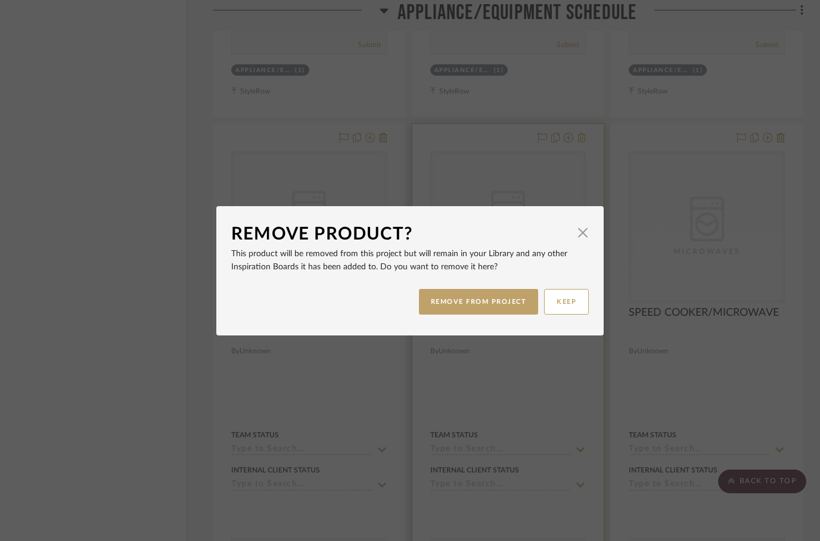
scroll to position [0, 0]
click at [458, 308] on button "REMOVE FROM PROJECT" at bounding box center [479, 302] width 120 height 26
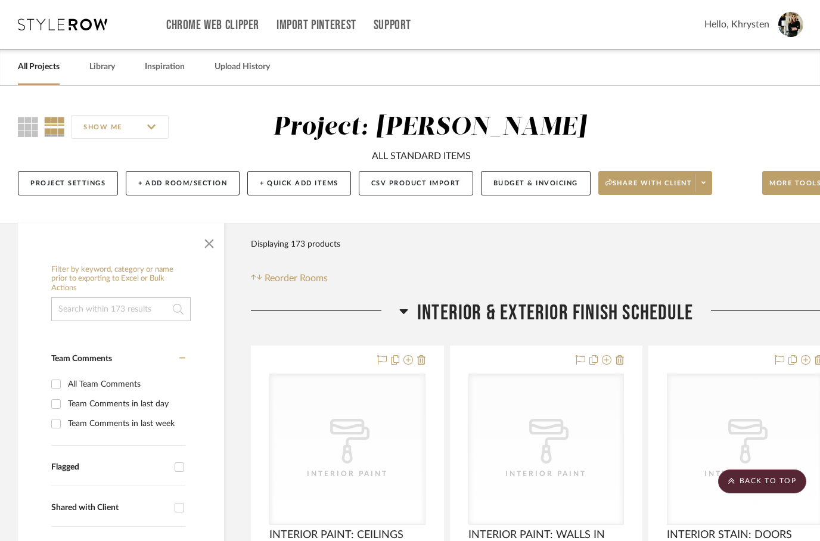
scroll to position [12206, 38]
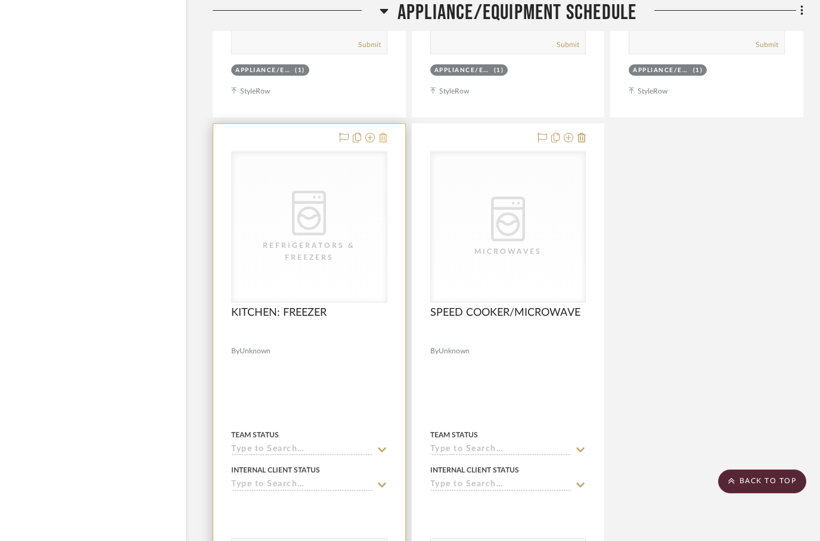
click at [382, 142] on icon at bounding box center [383, 138] width 8 height 10
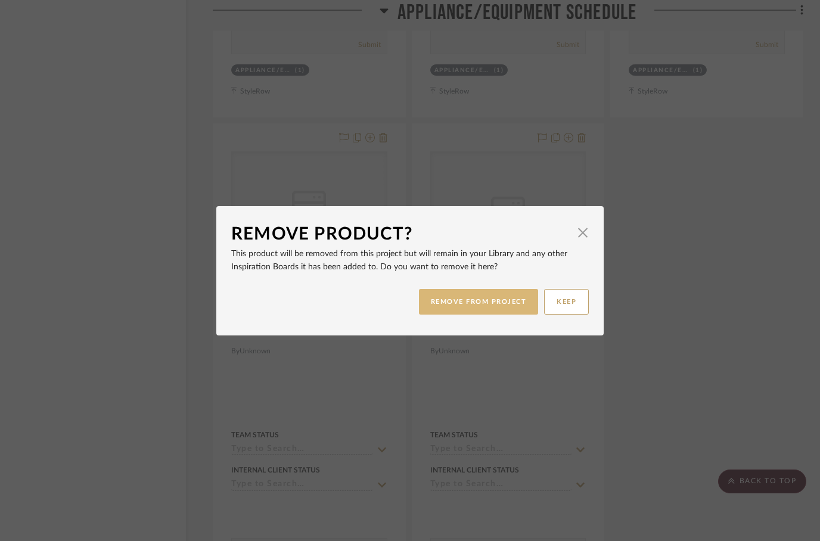
click at [446, 297] on button "REMOVE FROM PROJECT" at bounding box center [479, 302] width 120 height 26
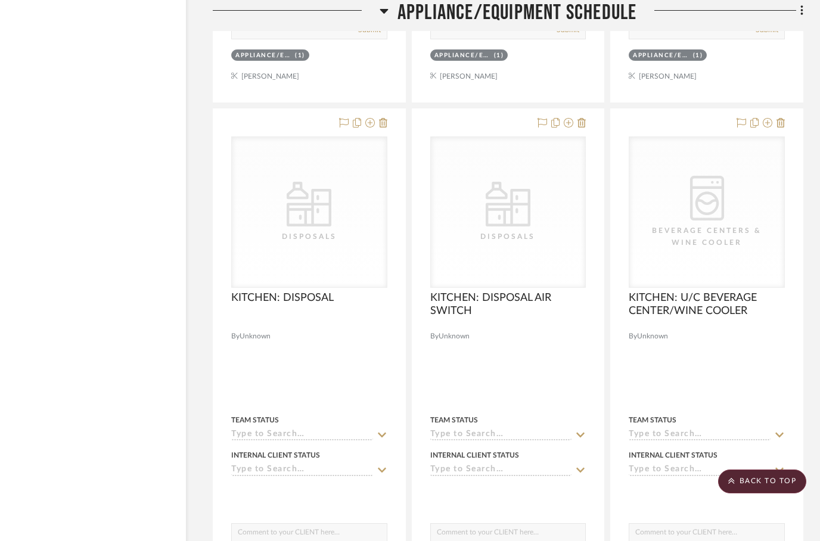
scroll to position [11696, 38]
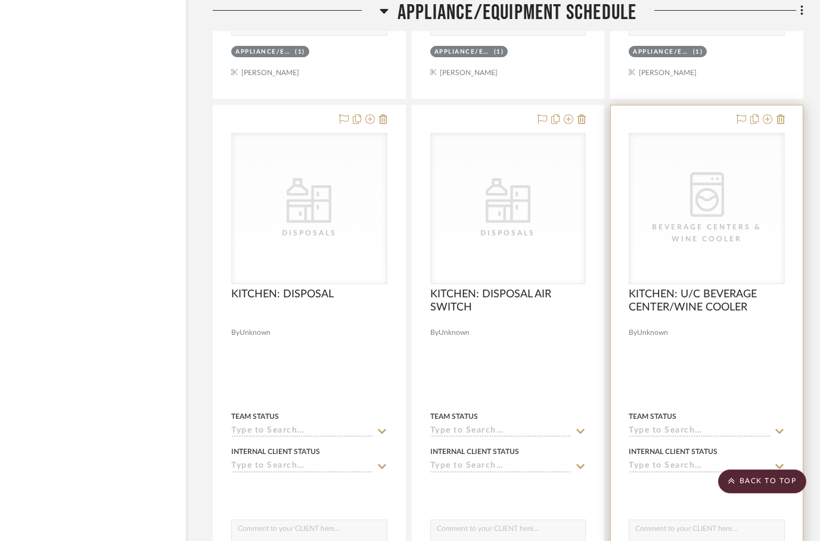
click at [786, 122] on div at bounding box center [707, 365] width 192 height 521
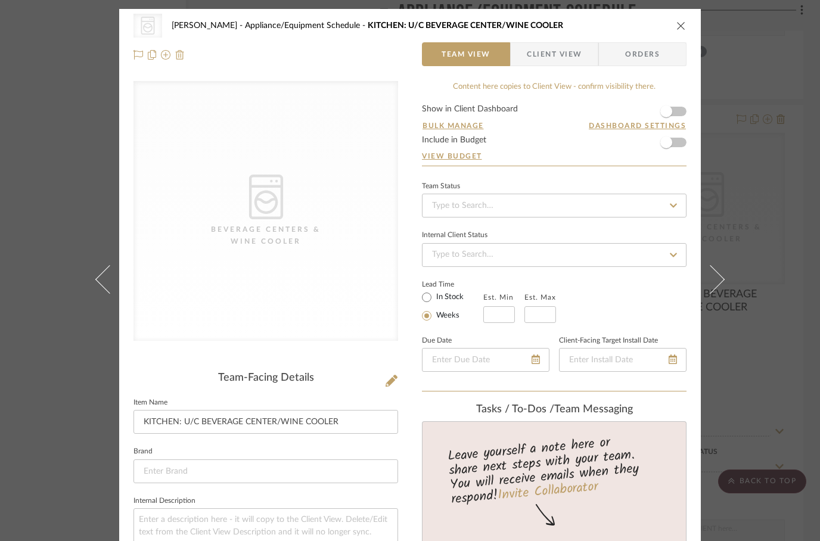
click at [181, 57] on img at bounding box center [180, 55] width 10 height 10
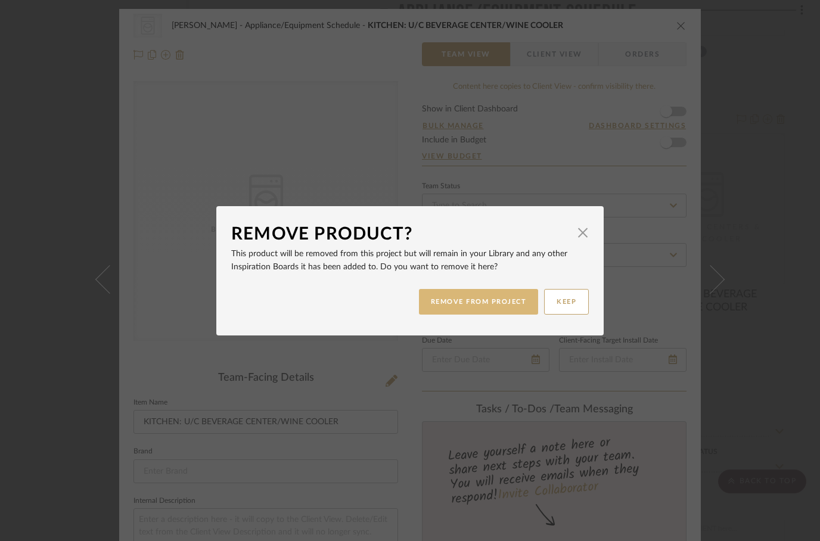
click at [468, 304] on button "REMOVE FROM PROJECT" at bounding box center [479, 302] width 120 height 26
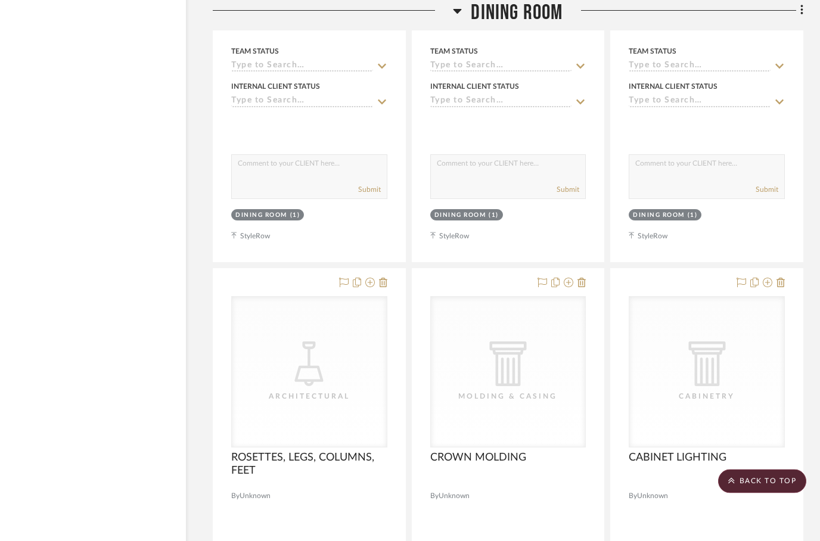
scroll to position [12693, 38]
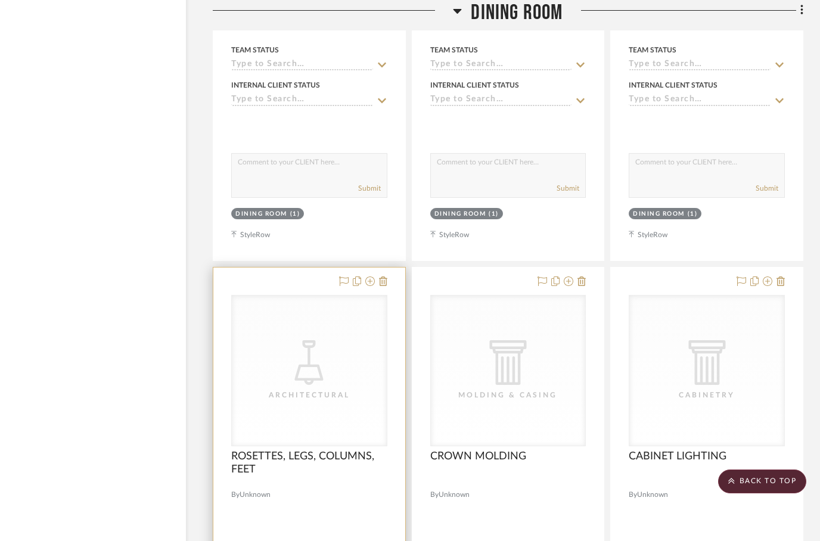
click at [387, 279] on div at bounding box center [309, 528] width 192 height 521
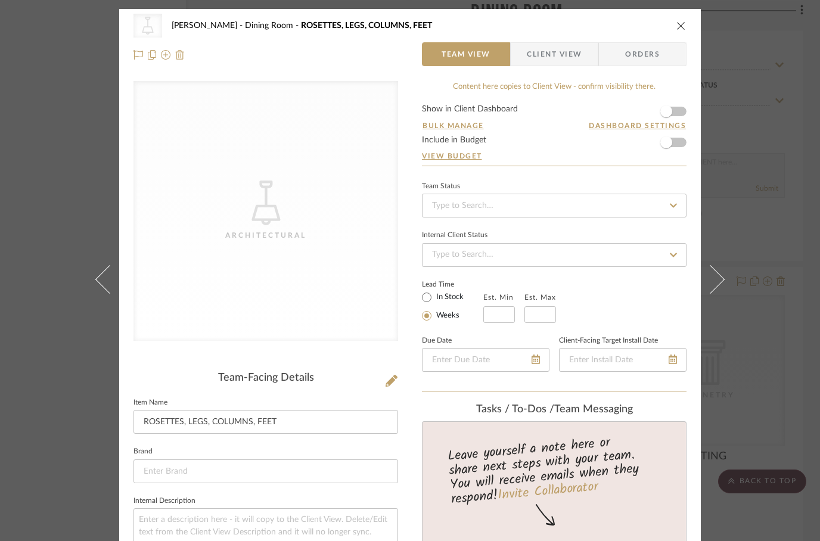
click at [177, 58] on img at bounding box center [180, 55] width 10 height 10
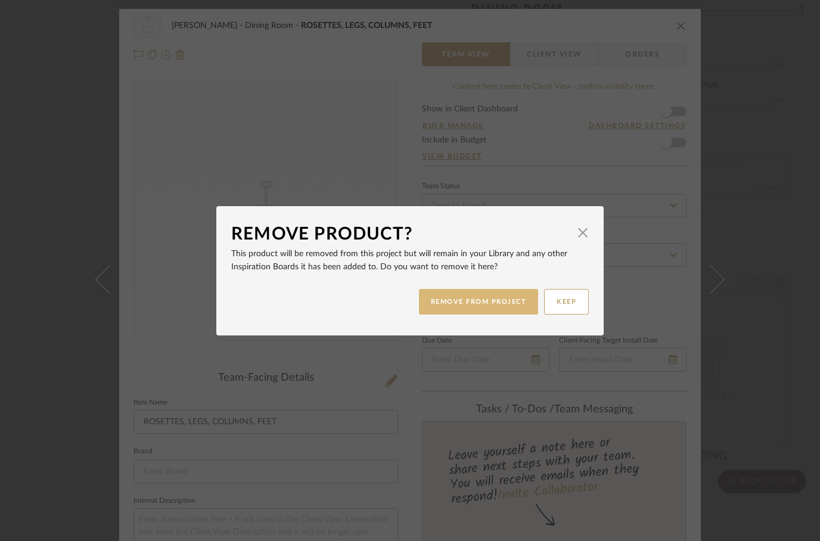
click at [454, 311] on button "REMOVE FROM PROJECT" at bounding box center [479, 302] width 120 height 26
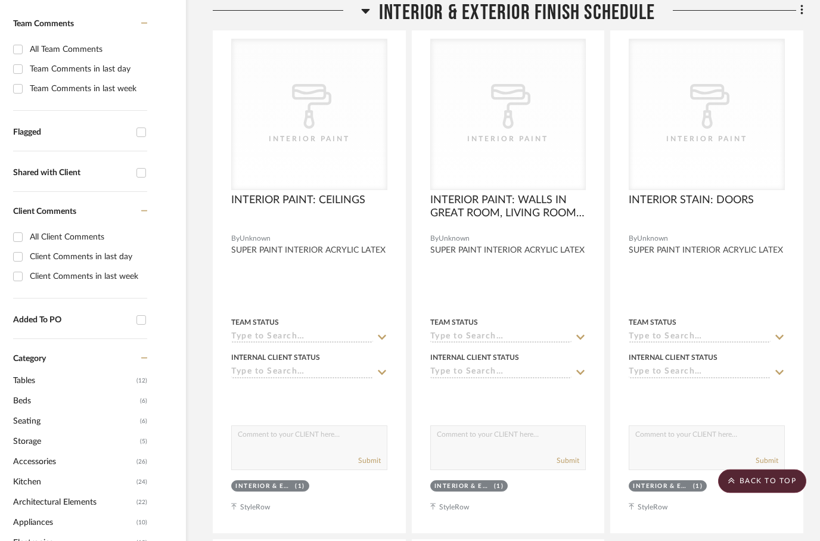
scroll to position [0, 38]
